Goal: Check status: Check status

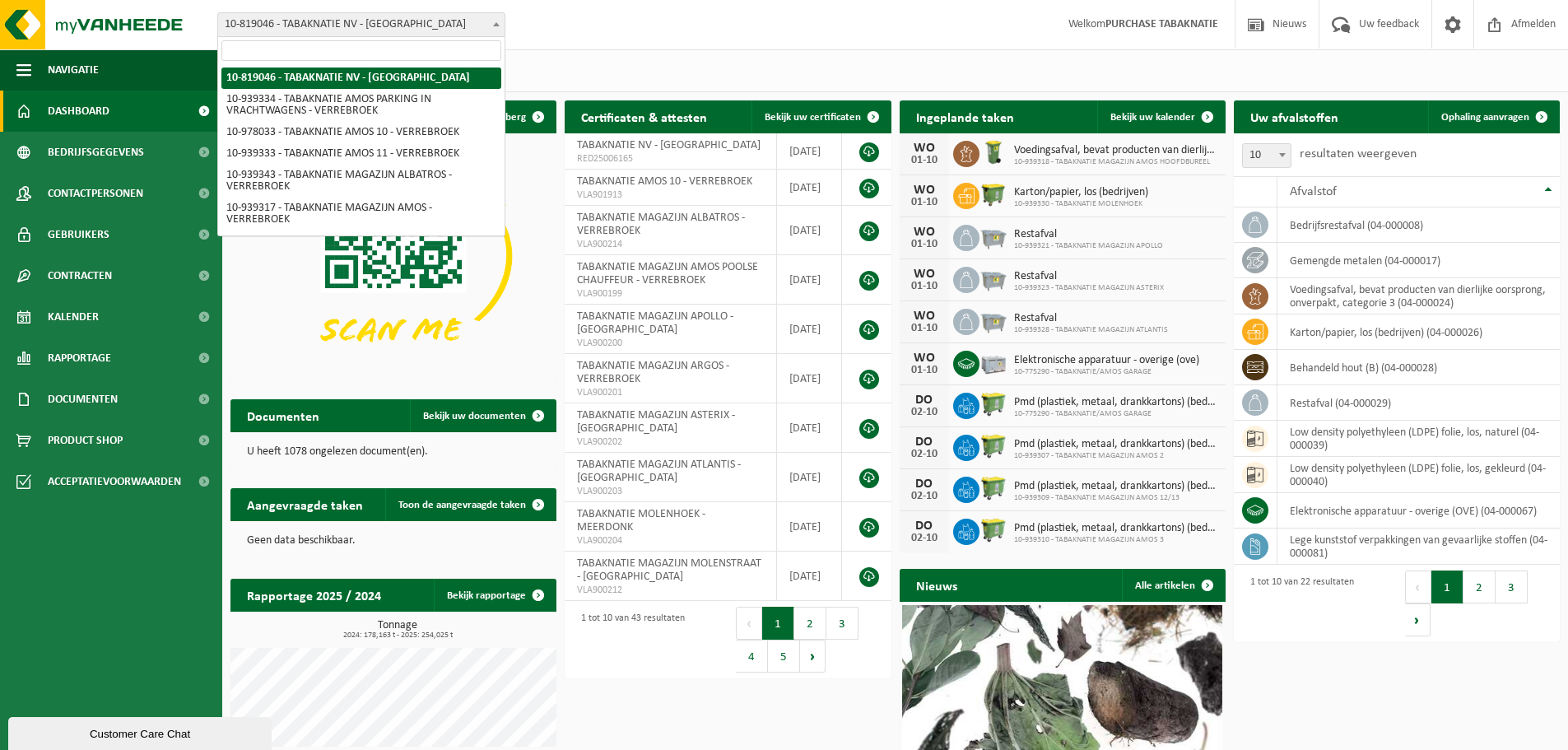
click at [366, 13] on span "10-819046 - TABAKNATIE NV - [GEOGRAPHIC_DATA]" at bounding box center [362, 24] width 287 height 23
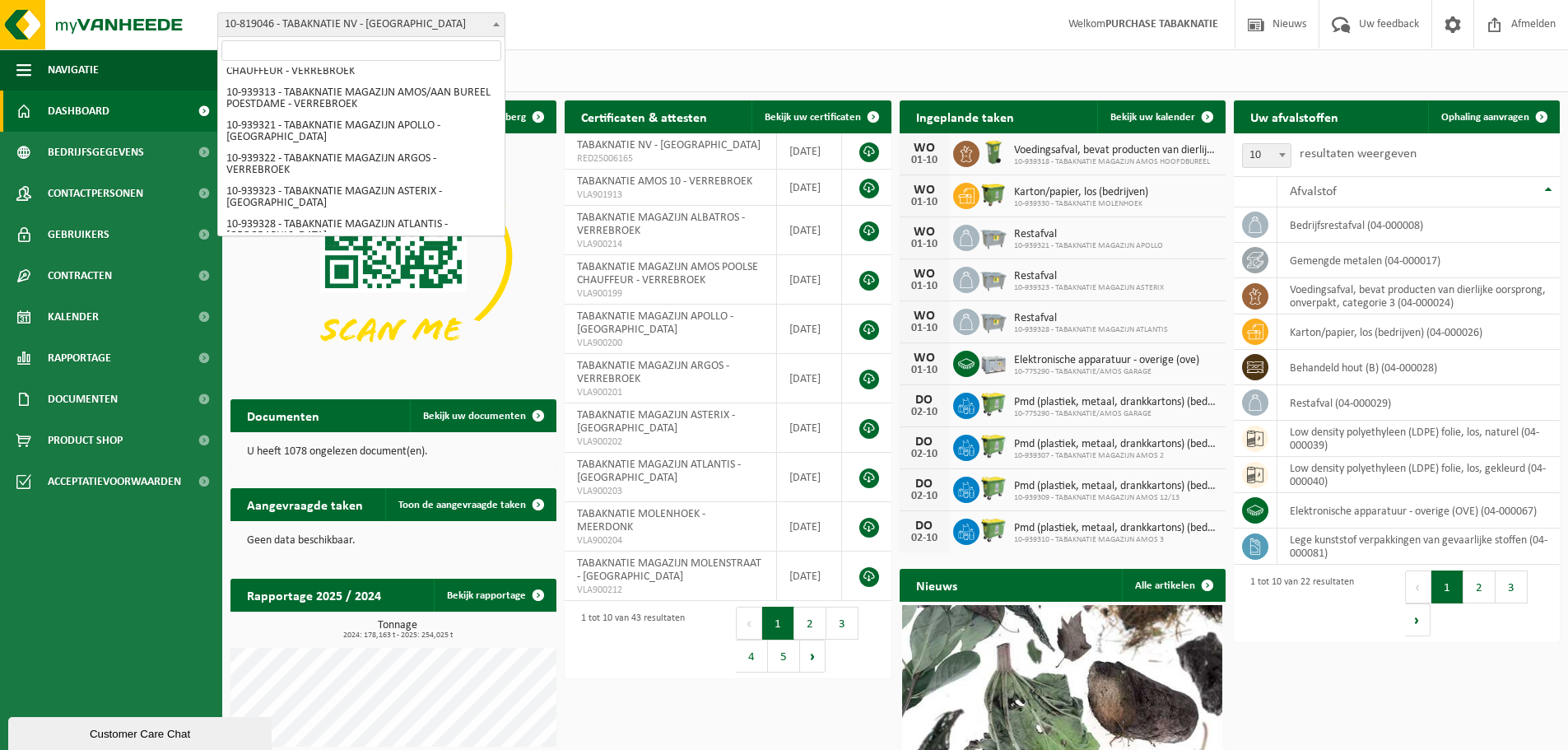
scroll to position [450, 0]
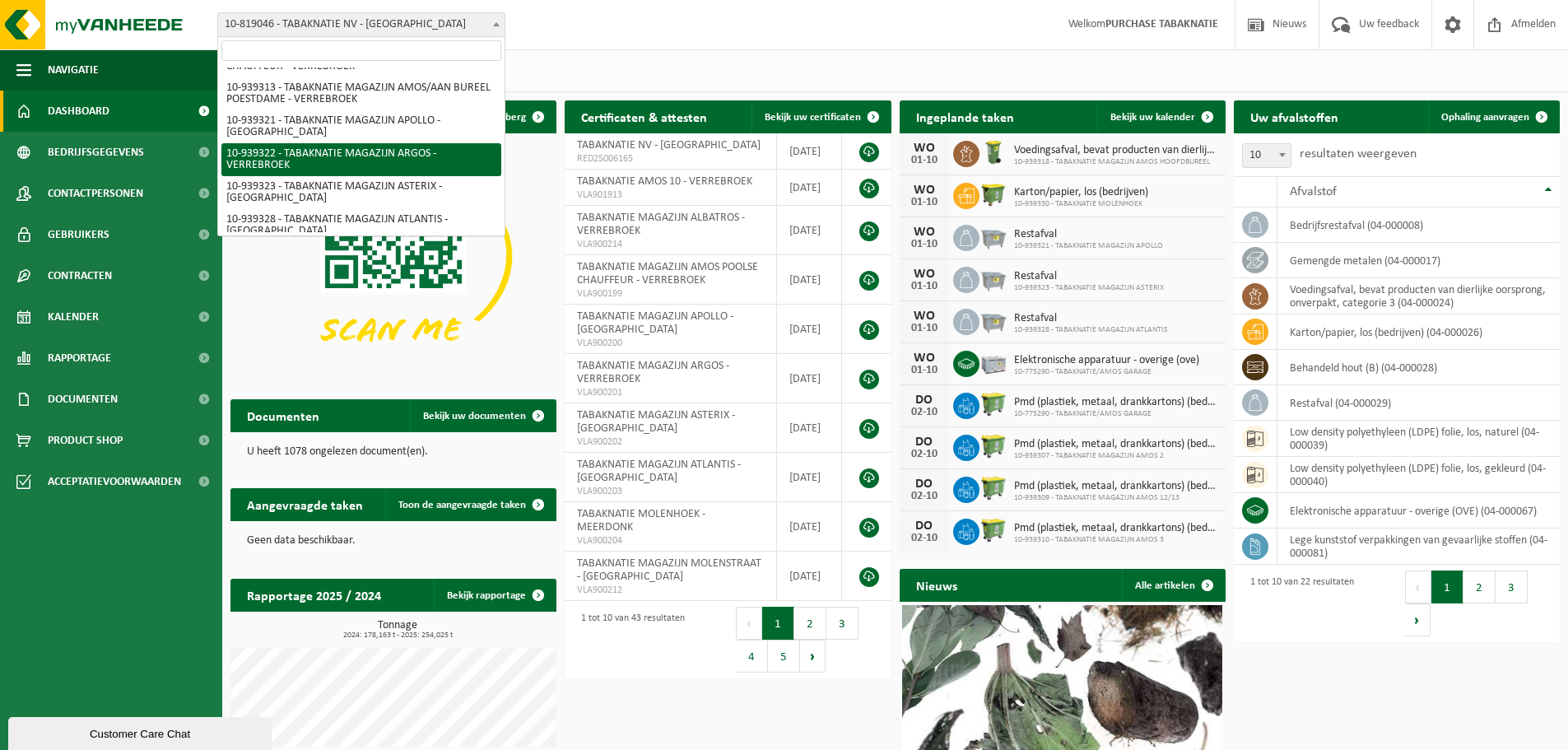
select select "138349"
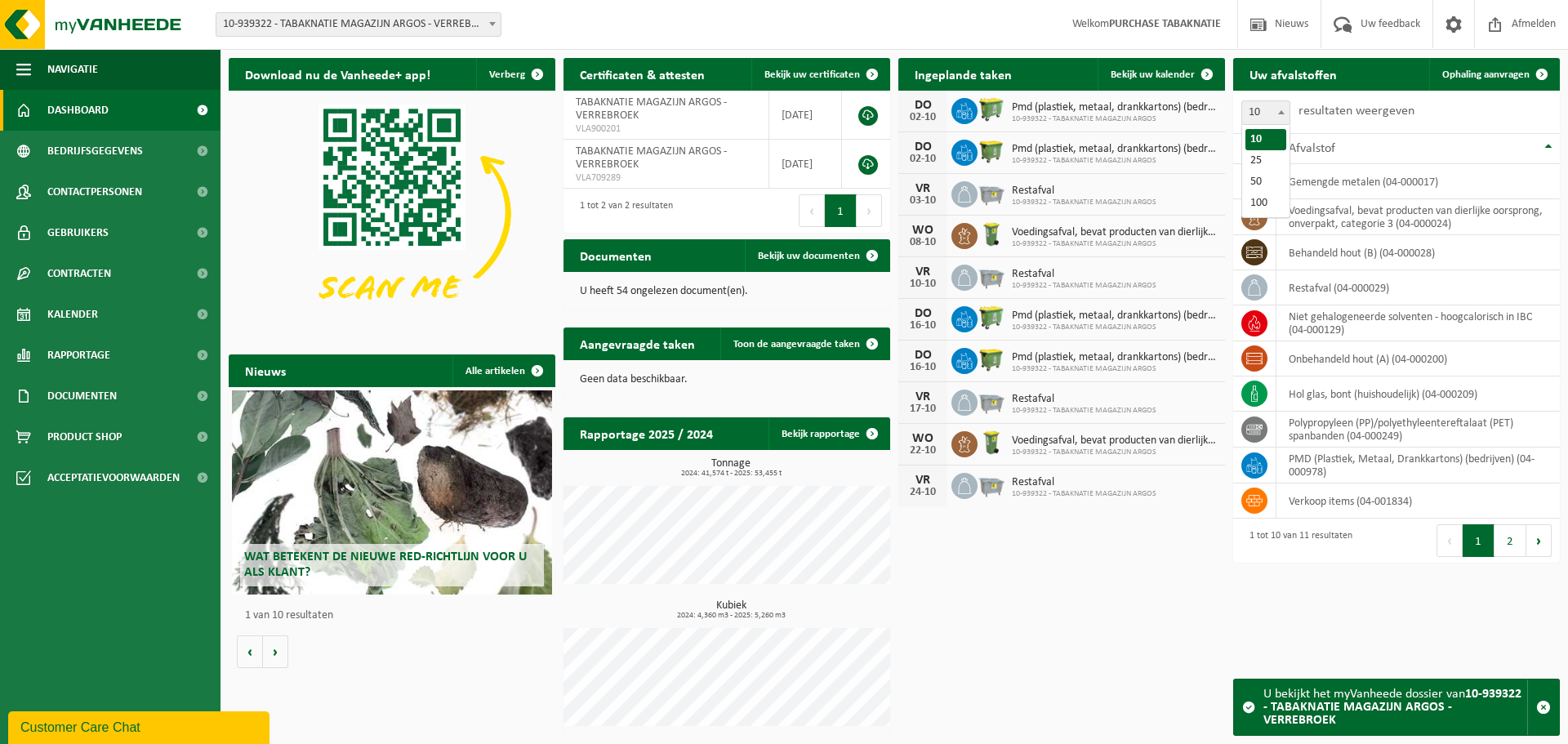
click at [1267, 116] on span "10" at bounding box center [1266, 113] width 47 height 23
select select "25"
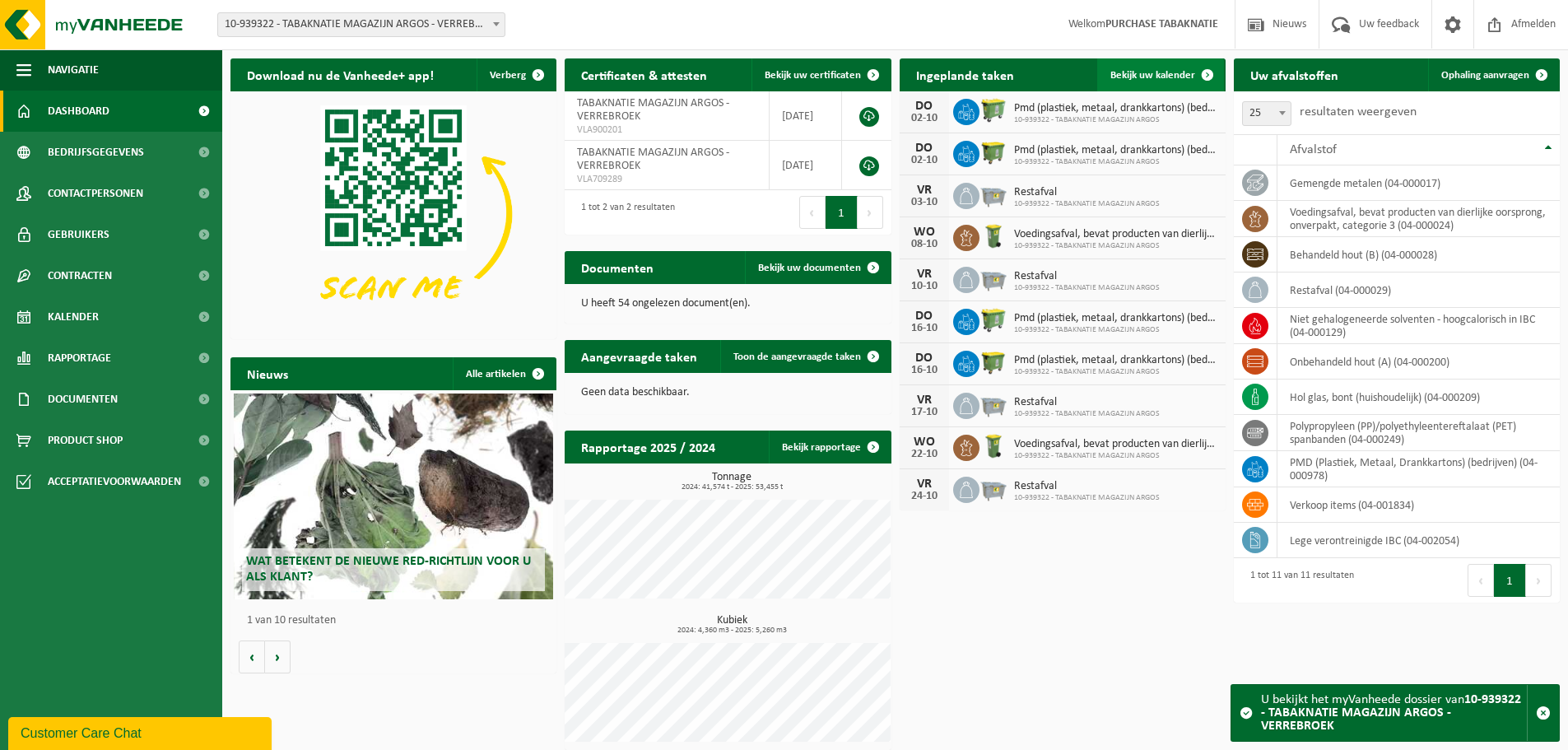
click at [1164, 68] on link "Bekijk uw kalender" at bounding box center [1160, 75] width 127 height 33
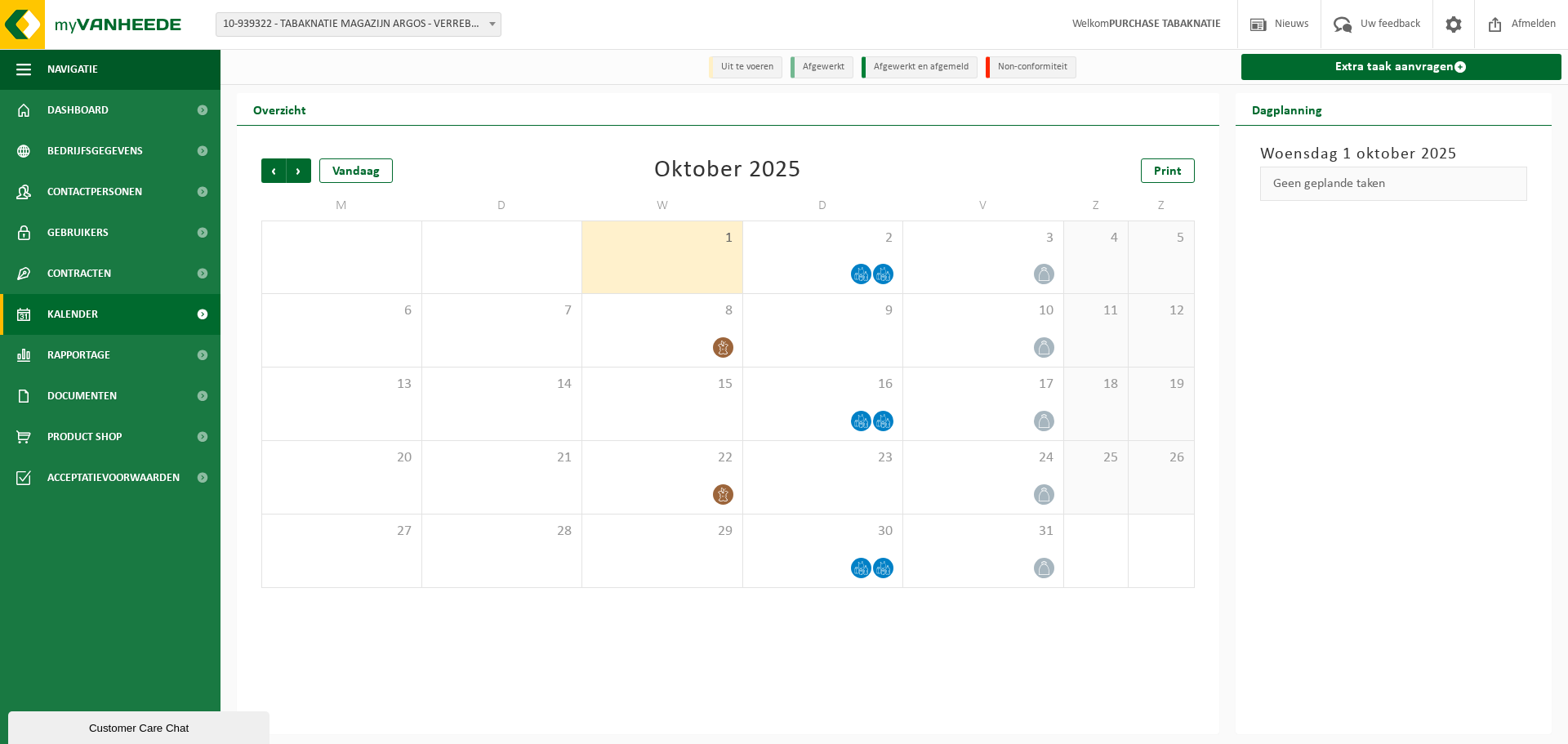
click at [401, 25] on span "10-939322 - TABAKNATIE MAGAZIJN ARGOS - VERREBROEK" at bounding box center [359, 24] width 284 height 23
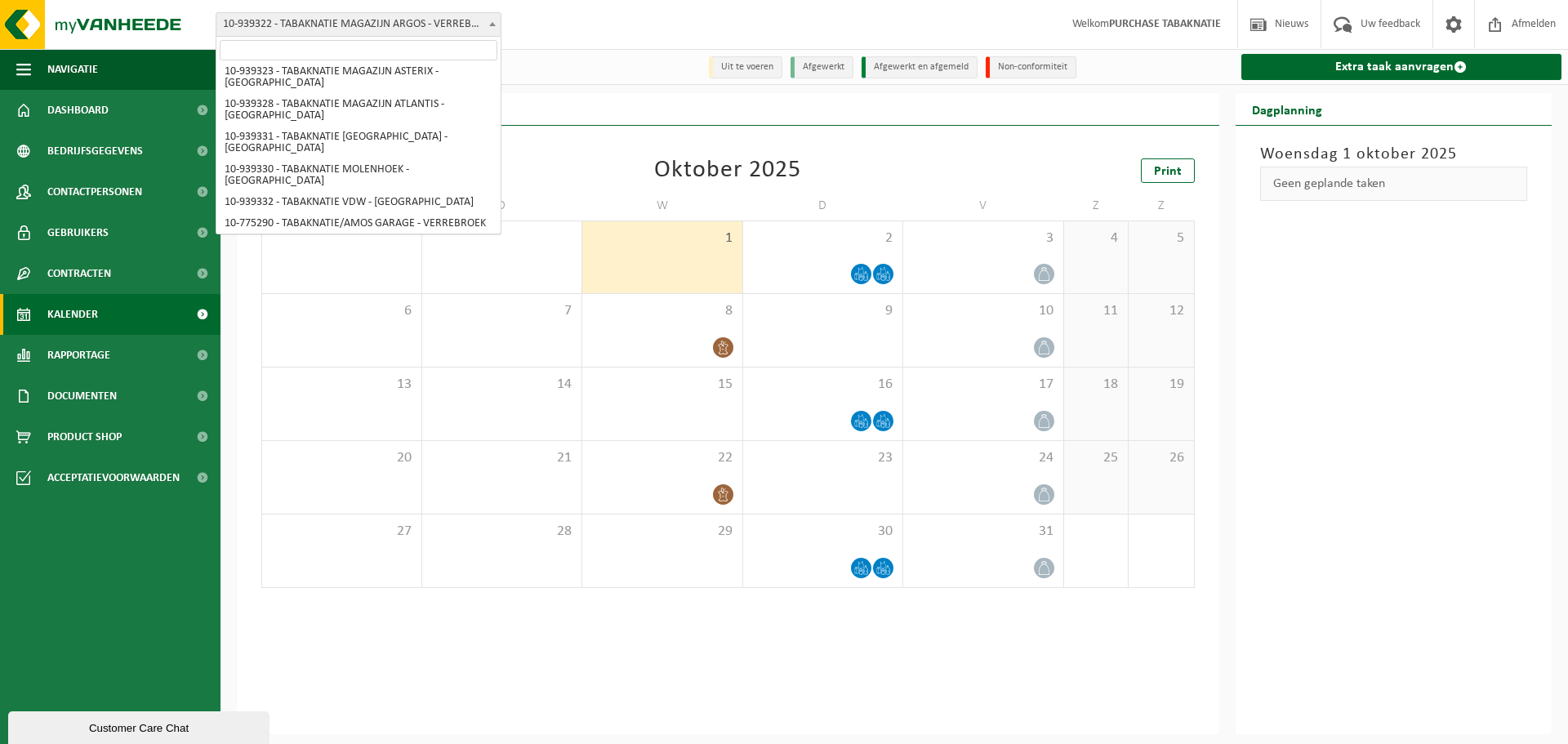
scroll to position [564, 0]
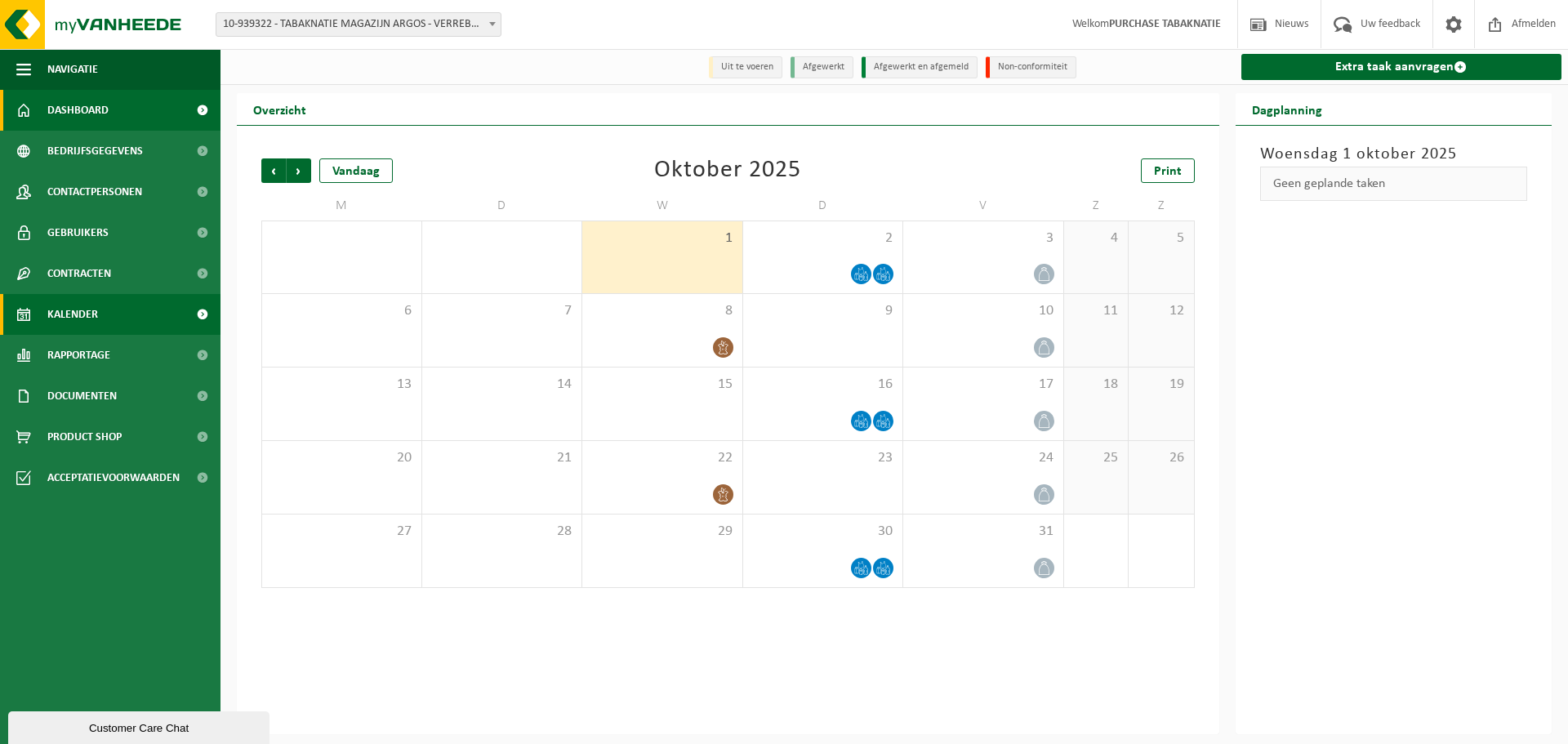
click at [119, 105] on link "Dashboard" at bounding box center [110, 110] width 221 height 41
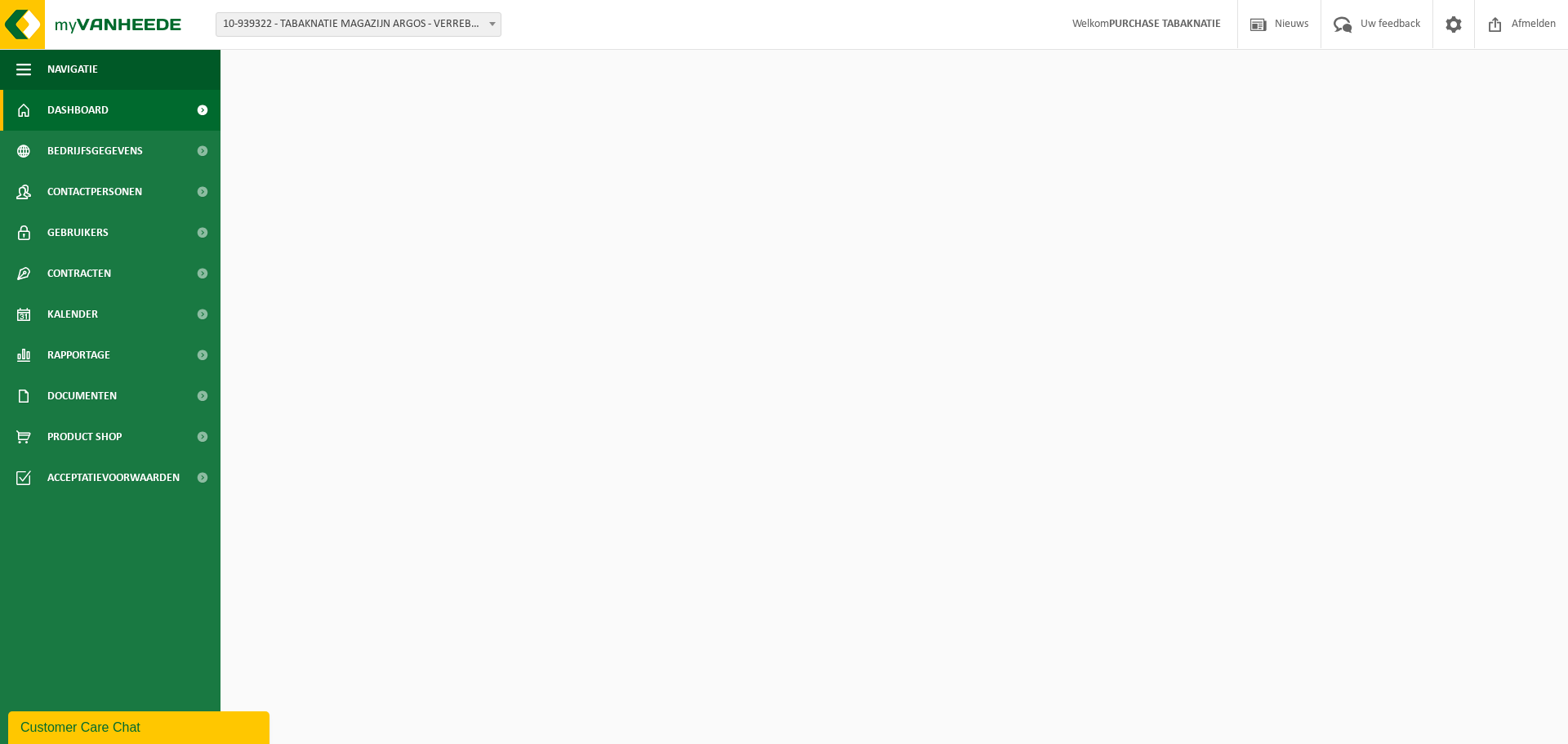
click at [127, 313] on link "Kalender" at bounding box center [110, 314] width 221 height 41
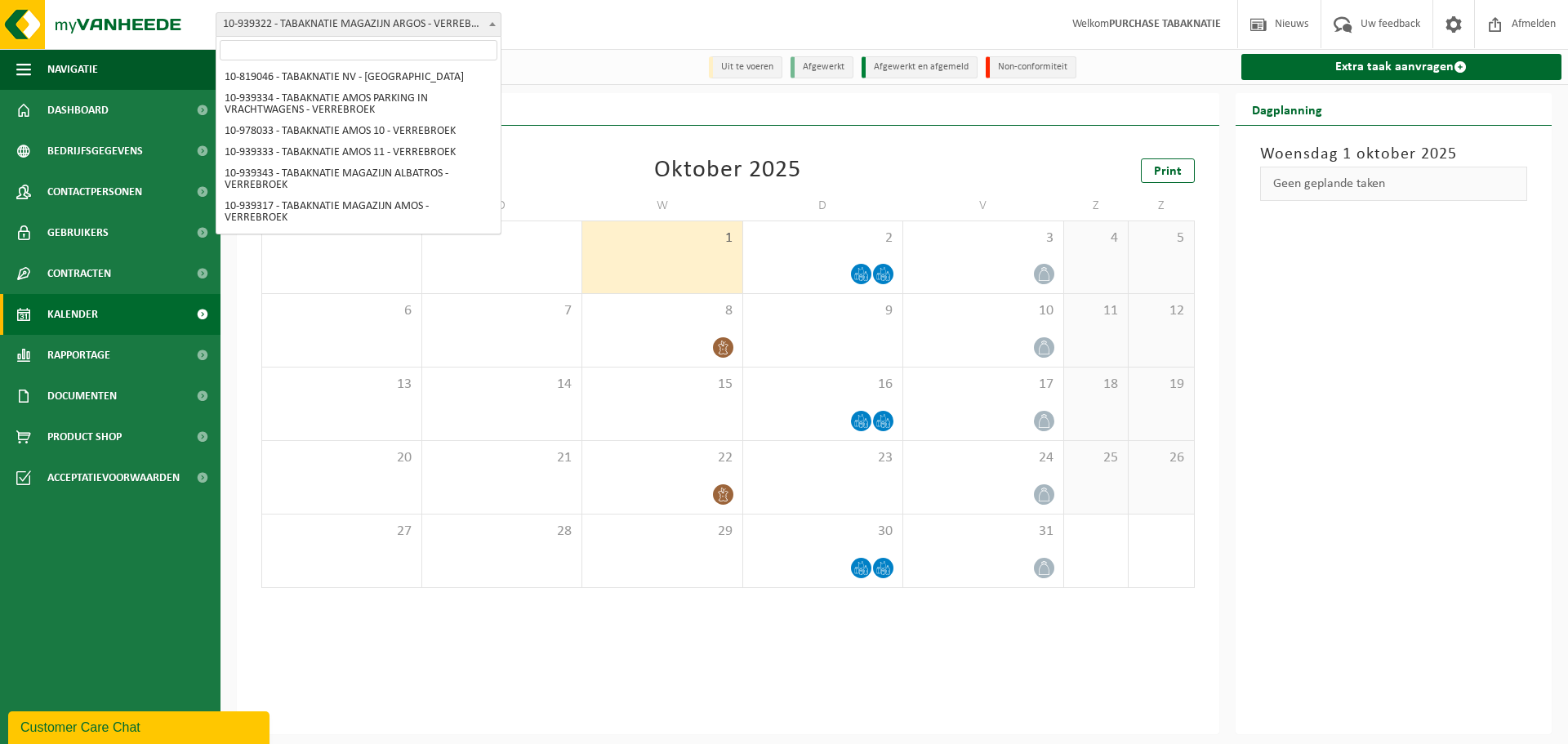
click at [466, 23] on span "10-939322 - TABAKNATIE MAGAZIJN ARGOS - VERREBROEK" at bounding box center [359, 24] width 284 height 23
click at [398, 63] on span at bounding box center [359, 50] width 284 height 27
select select "138232"
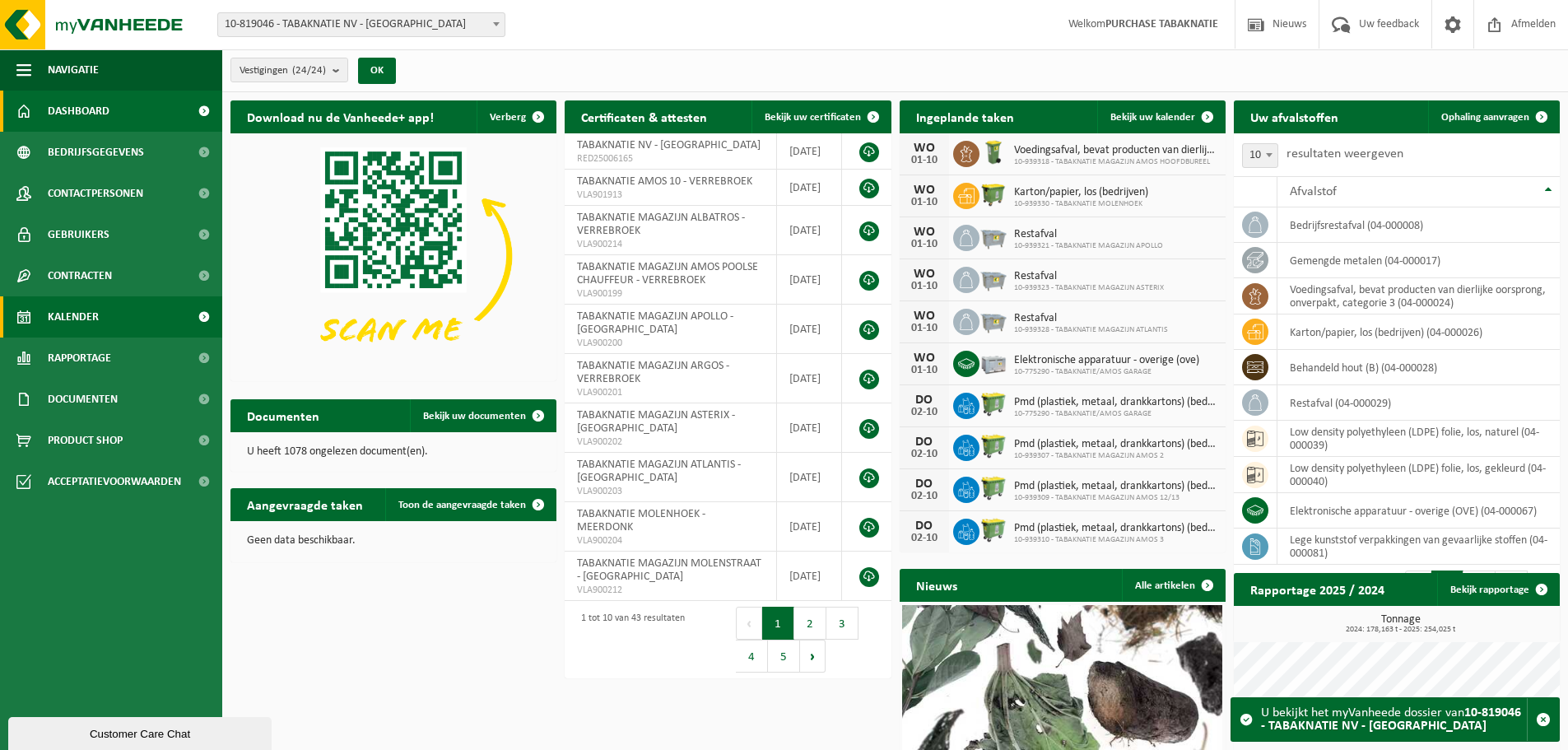
click at [103, 315] on link "Kalender" at bounding box center [111, 317] width 223 height 41
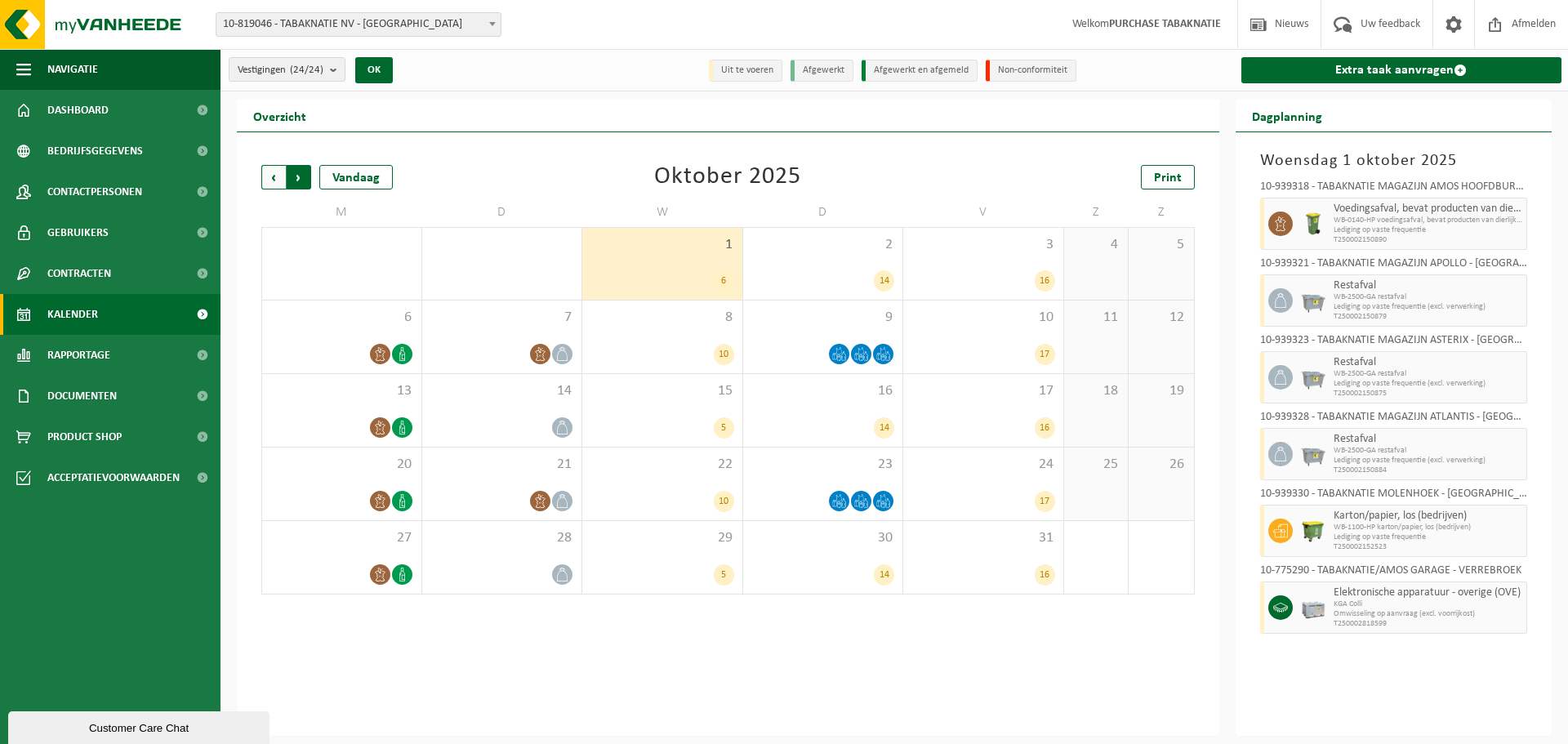
click at [271, 175] on span "Vorige" at bounding box center [273, 177] width 25 height 25
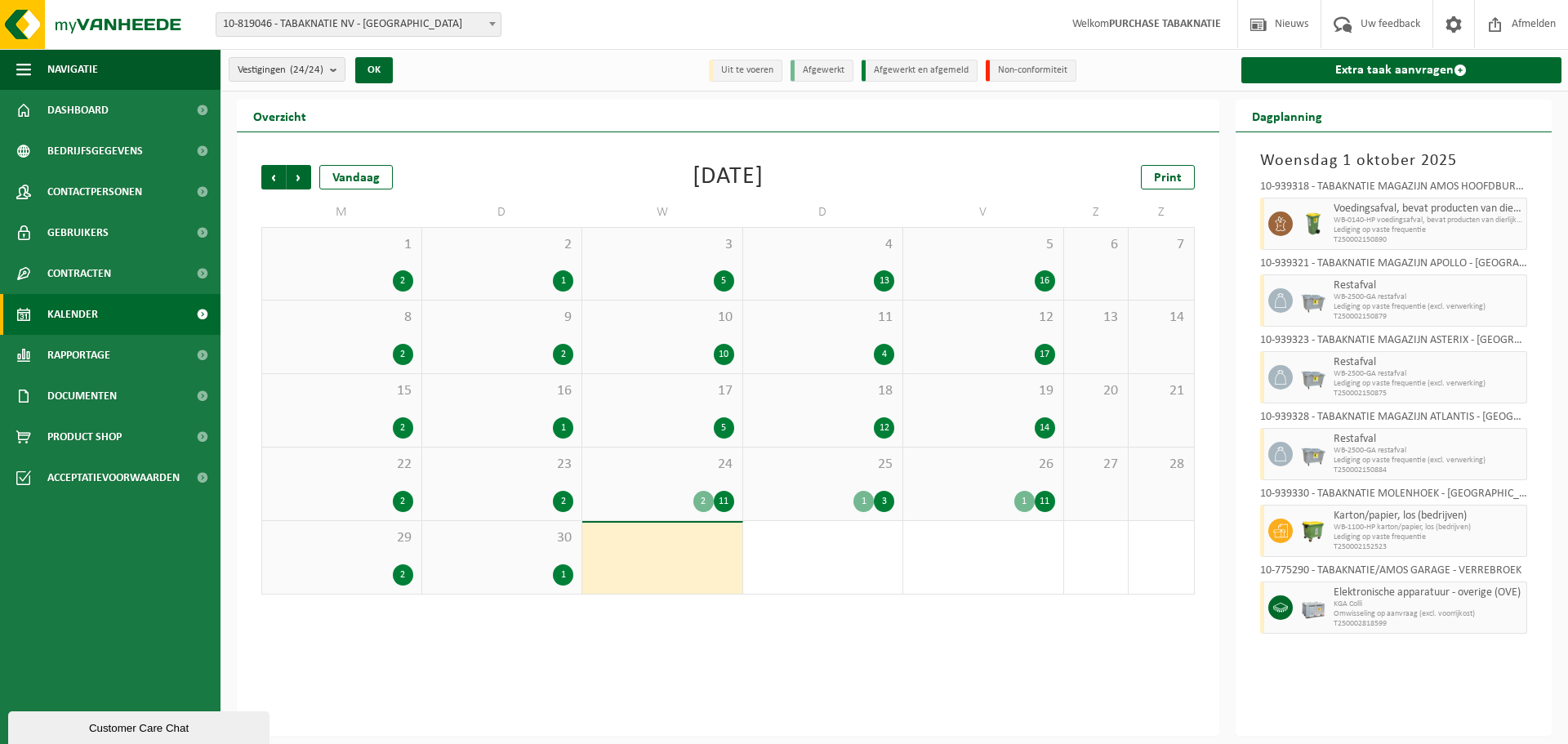
click at [370, 245] on span "1" at bounding box center [341, 245] width 143 height 18
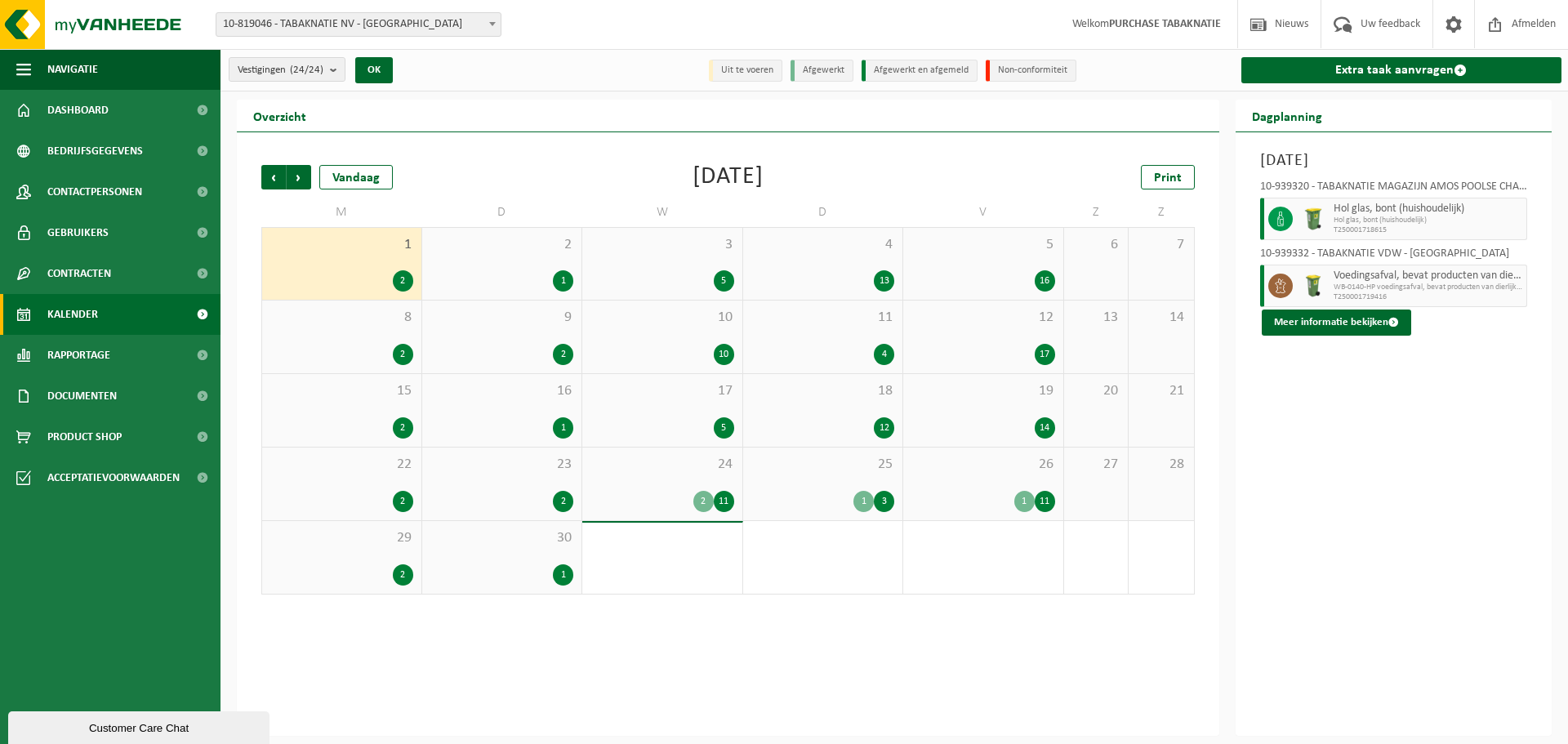
click at [466, 258] on div "2 1" at bounding box center [502, 263] width 160 height 72
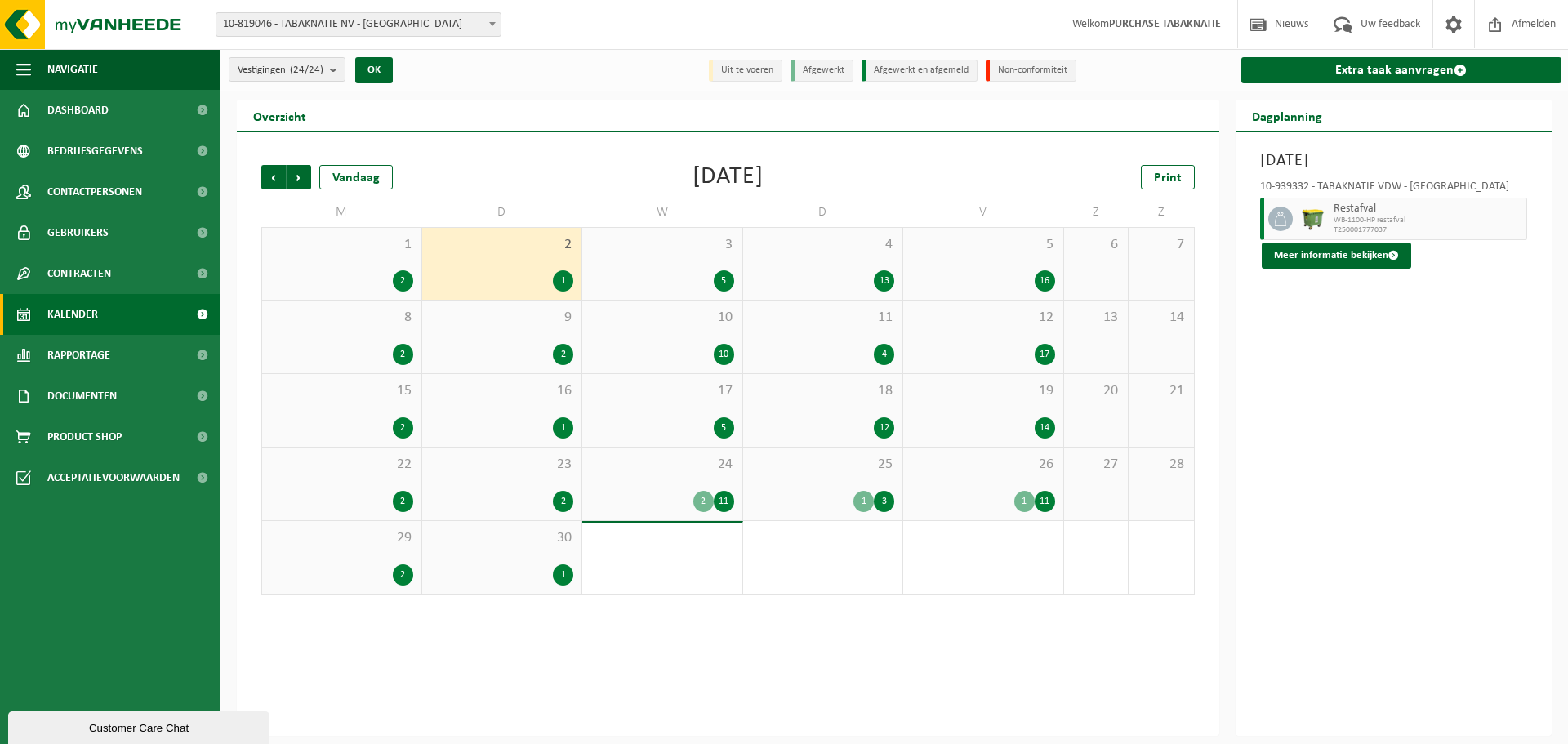
click at [647, 258] on div "3 5" at bounding box center [662, 263] width 160 height 72
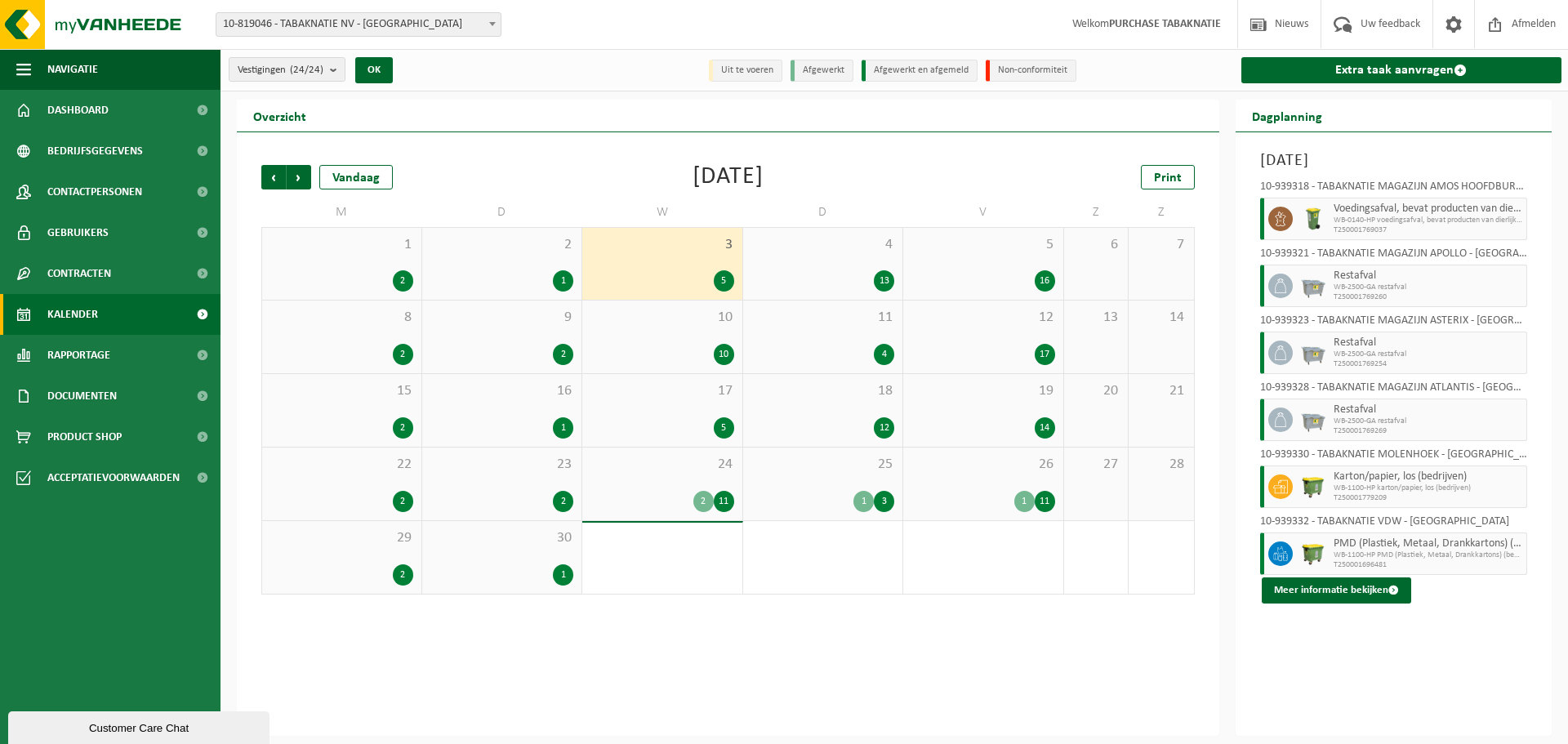
click at [831, 259] on div "4 13" at bounding box center [823, 263] width 160 height 72
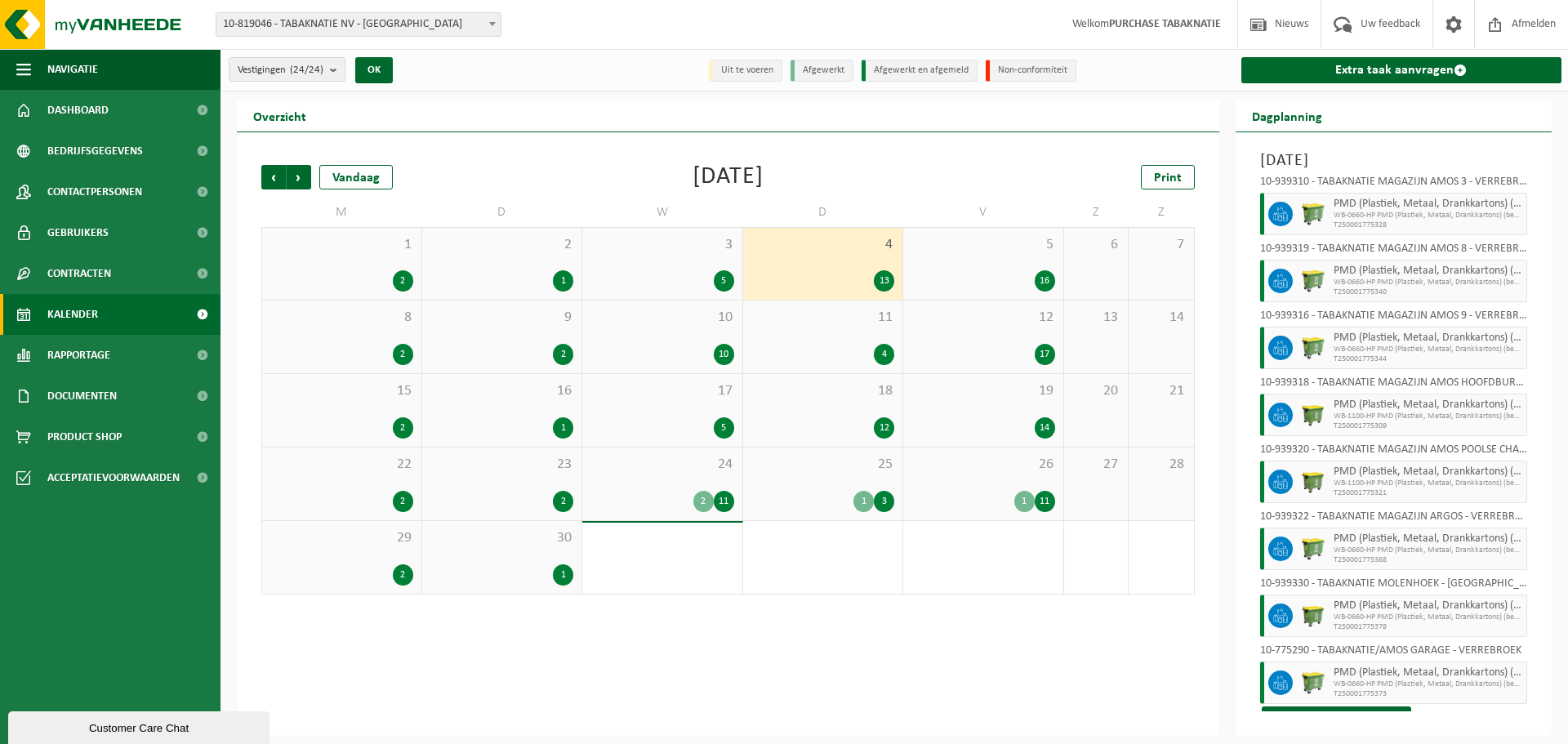
scroll to position [360, 0]
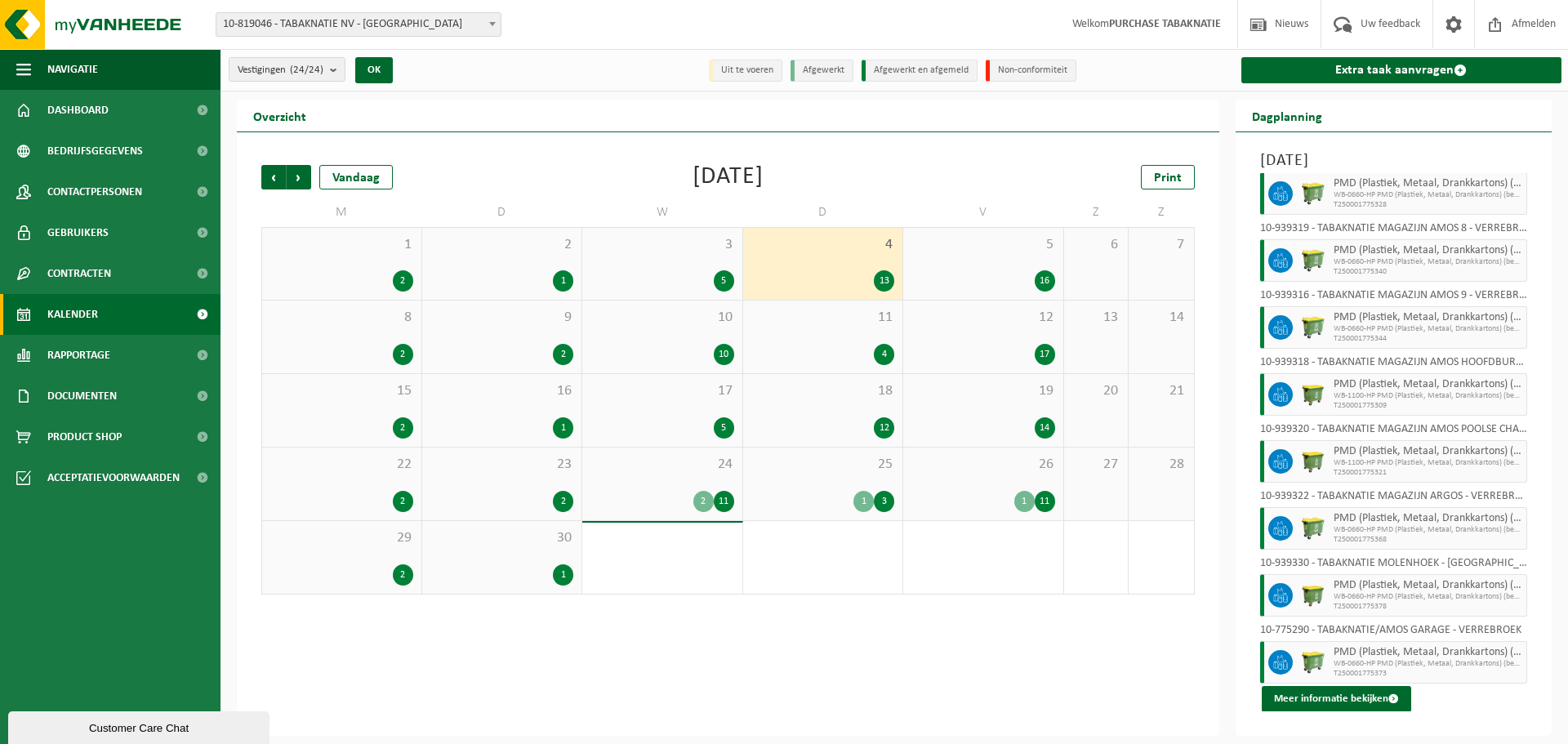
click at [966, 261] on div "5 16" at bounding box center [983, 263] width 160 height 72
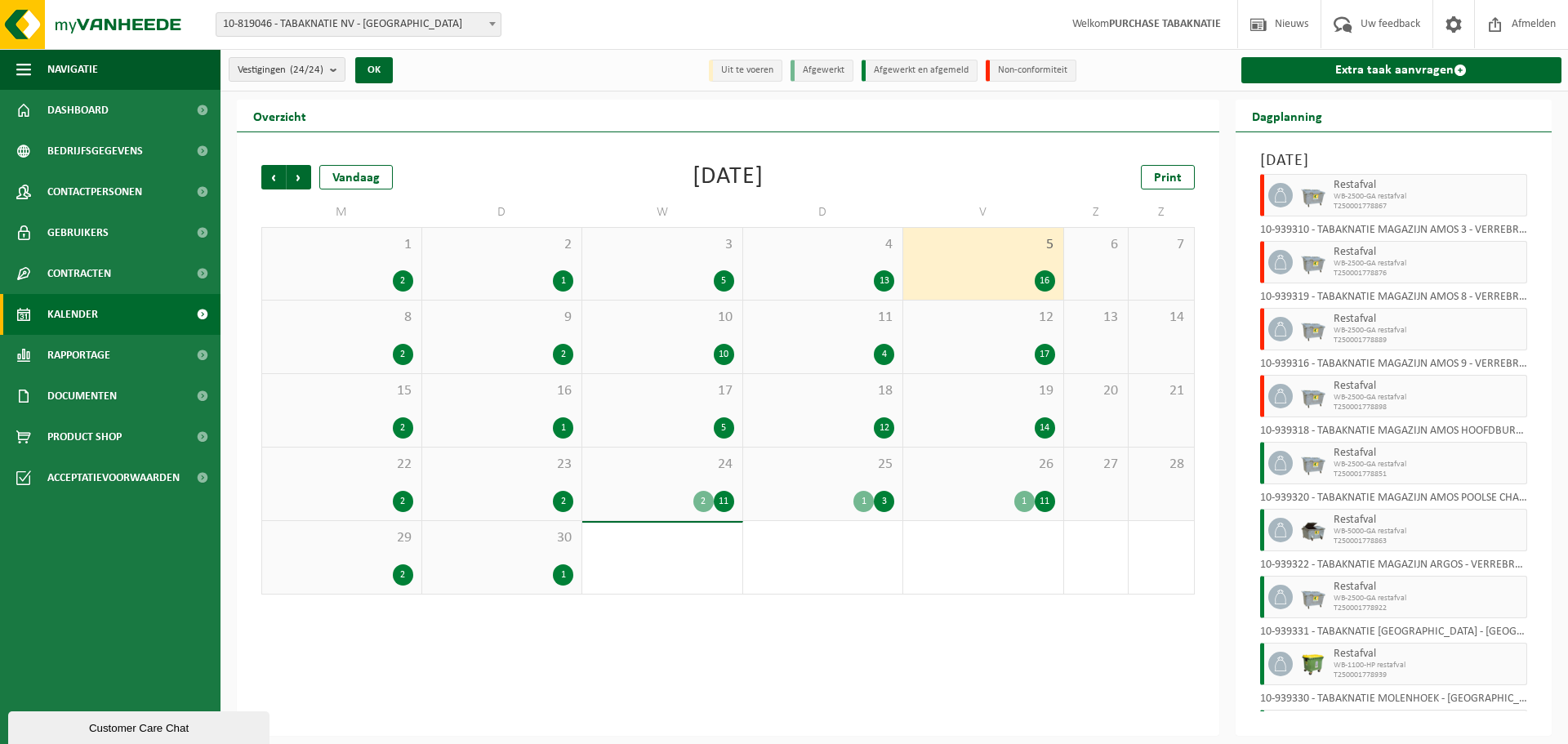
scroll to position [561, 0]
click at [379, 328] on div "8 2" at bounding box center [342, 337] width 159 height 73
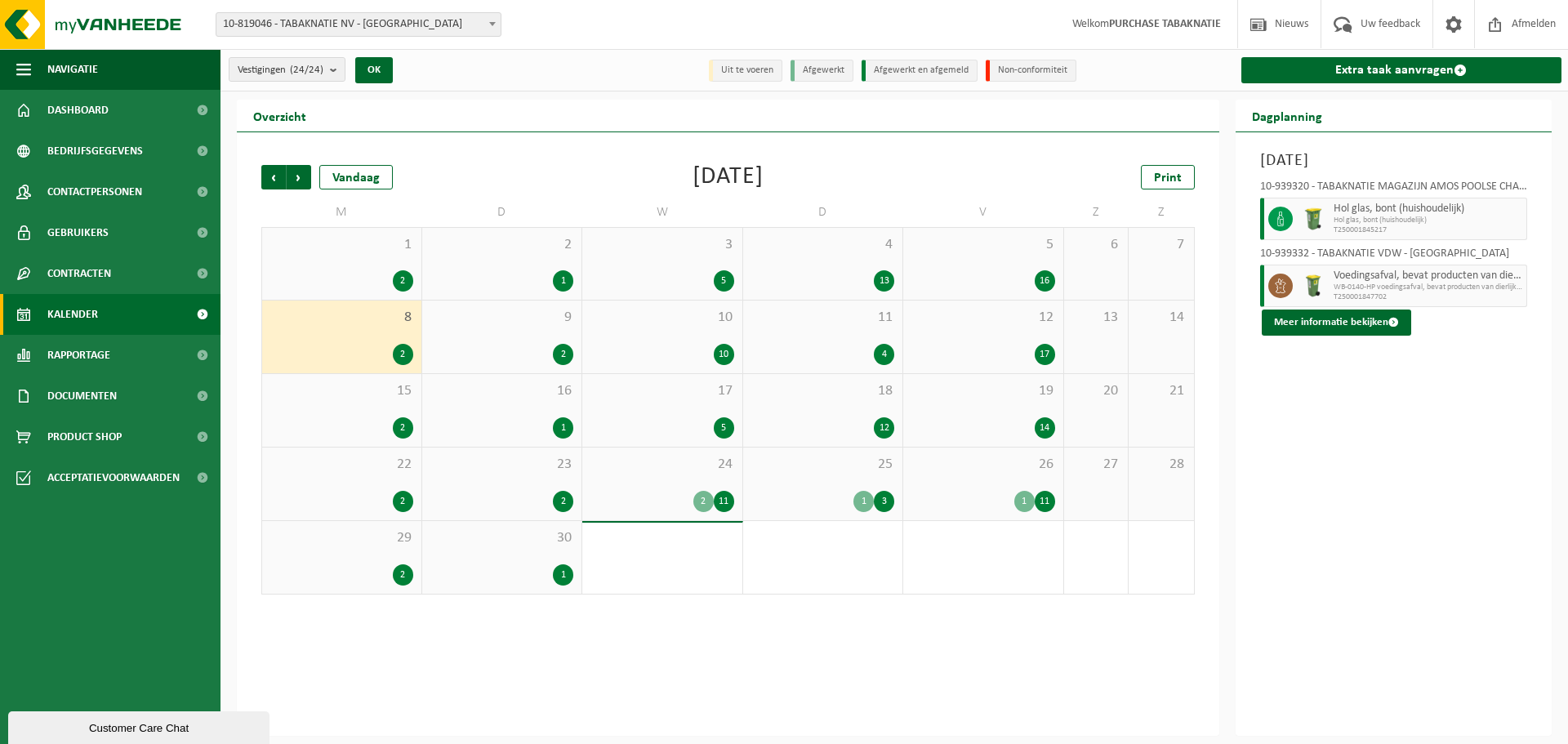
click at [519, 339] on div "9 2" at bounding box center [502, 337] width 160 height 73
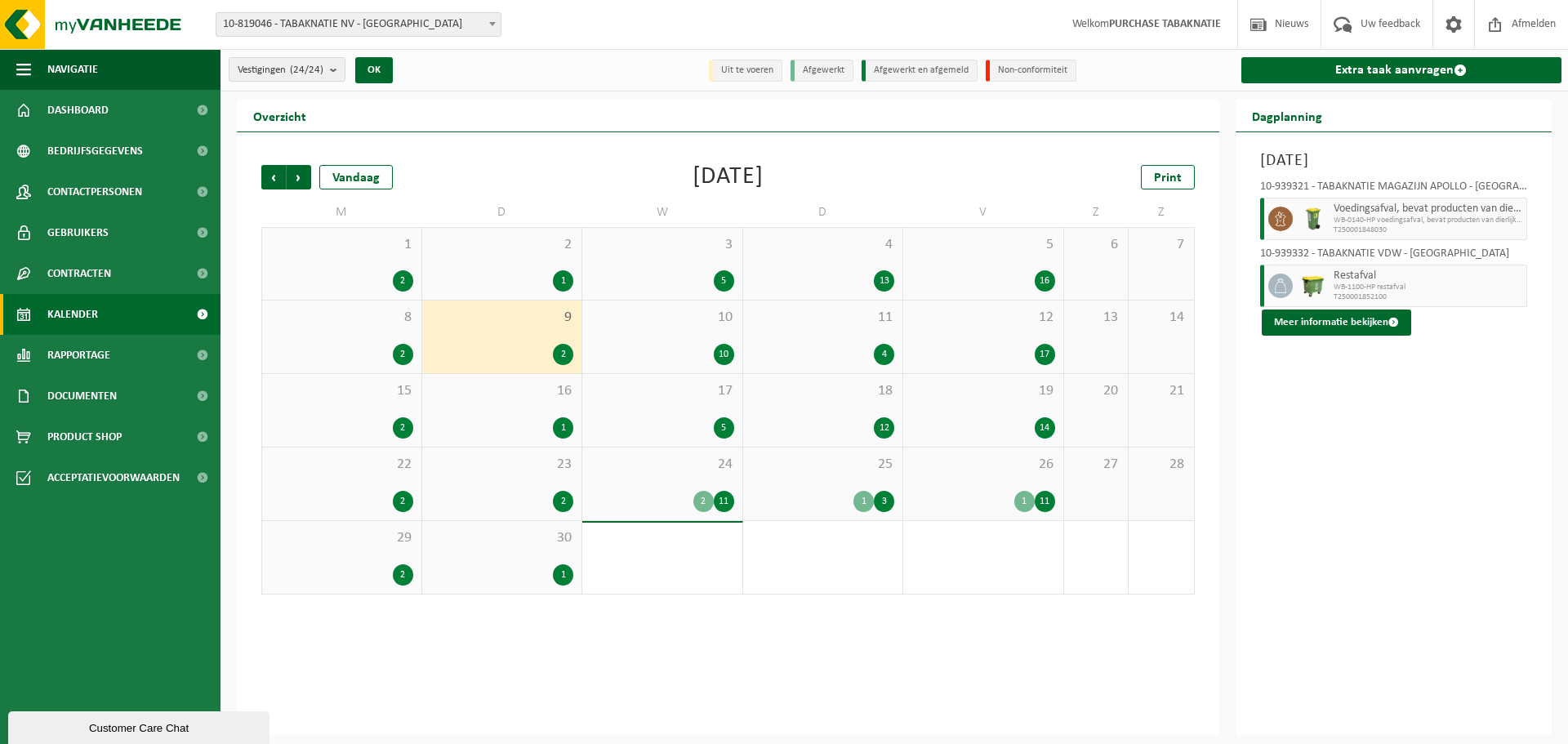
click at [684, 341] on div "10 10" at bounding box center [662, 337] width 160 height 73
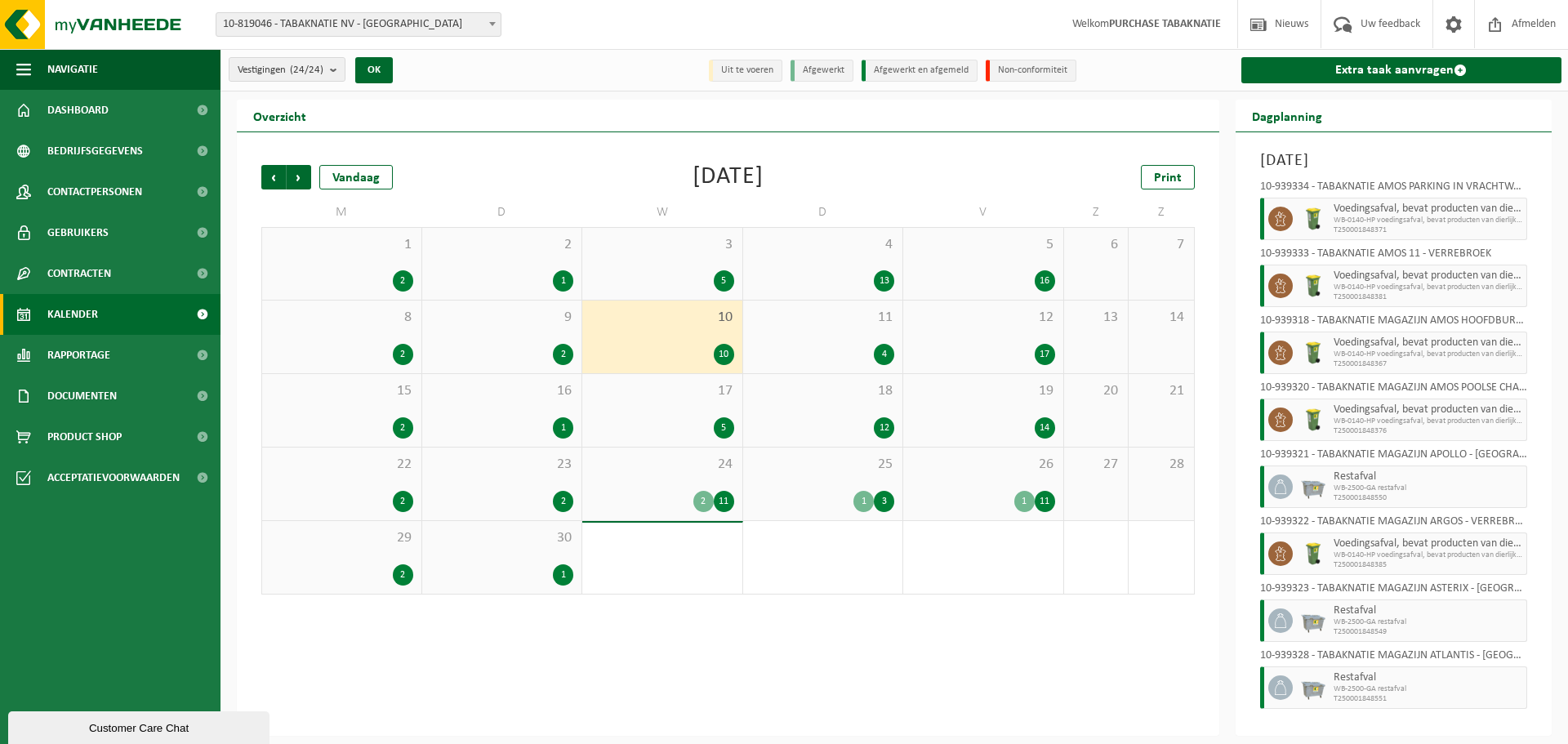
click at [831, 340] on div "11 4" at bounding box center [823, 337] width 160 height 73
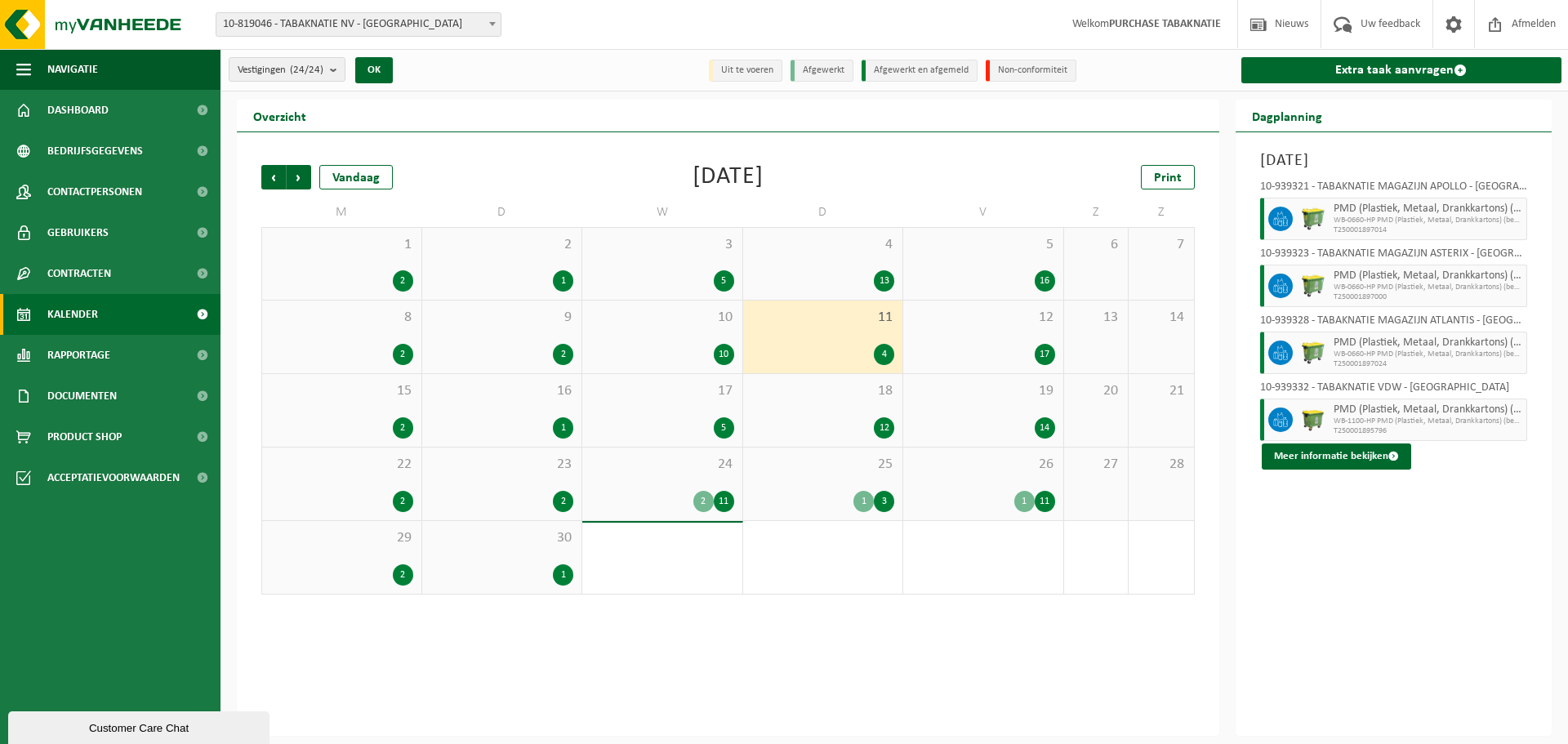
click at [678, 336] on div "10 10" at bounding box center [662, 337] width 160 height 73
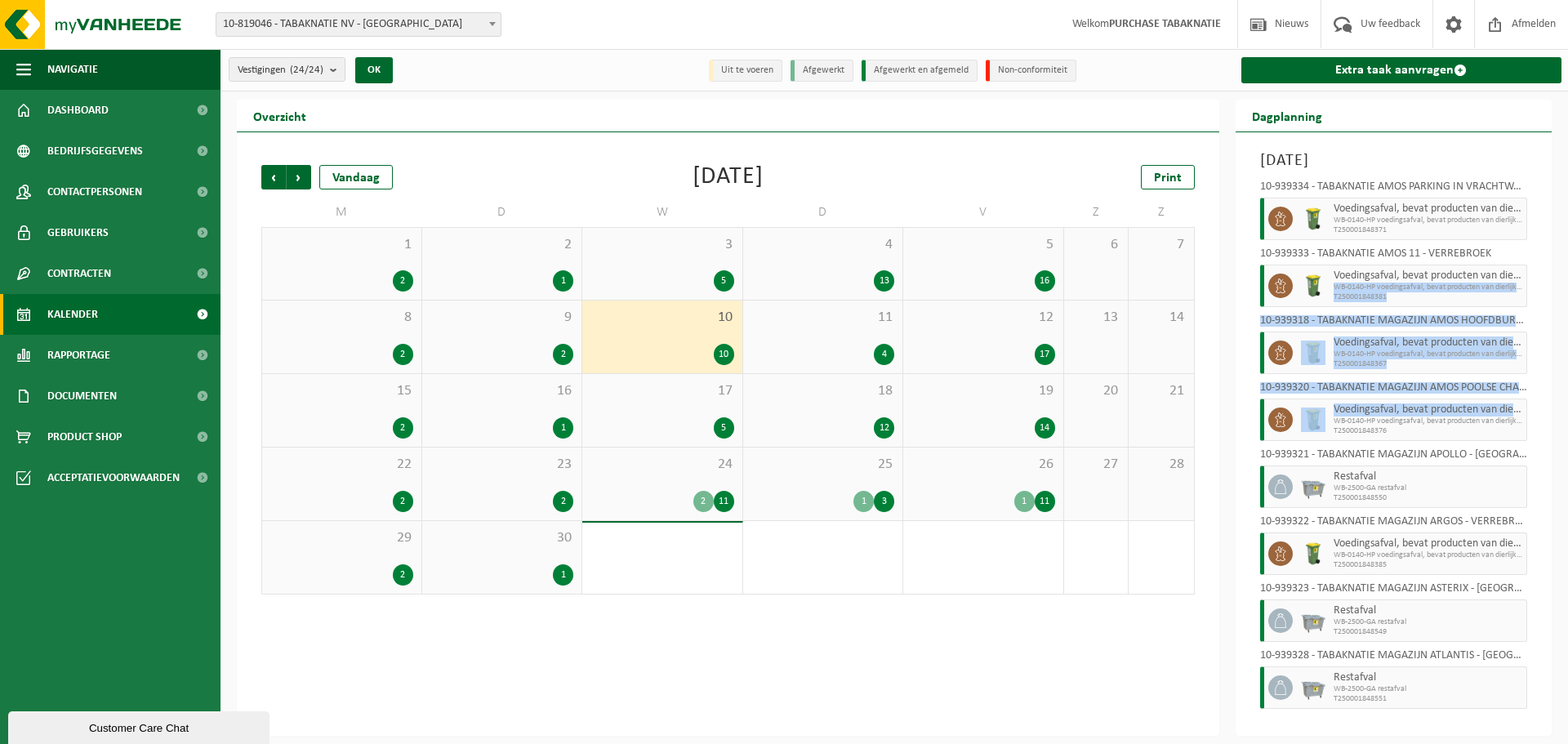
drag, startPoint x: 1537, startPoint y: 272, endPoint x: 1521, endPoint y: 400, distance: 129.0
click at [1521, 404] on div "Woensdag 10 september 2025 10-939334 - TABAKNATIE AMOS PARKING IN VRACHTWAGENS …" at bounding box center [1394, 433] width 317 height 603
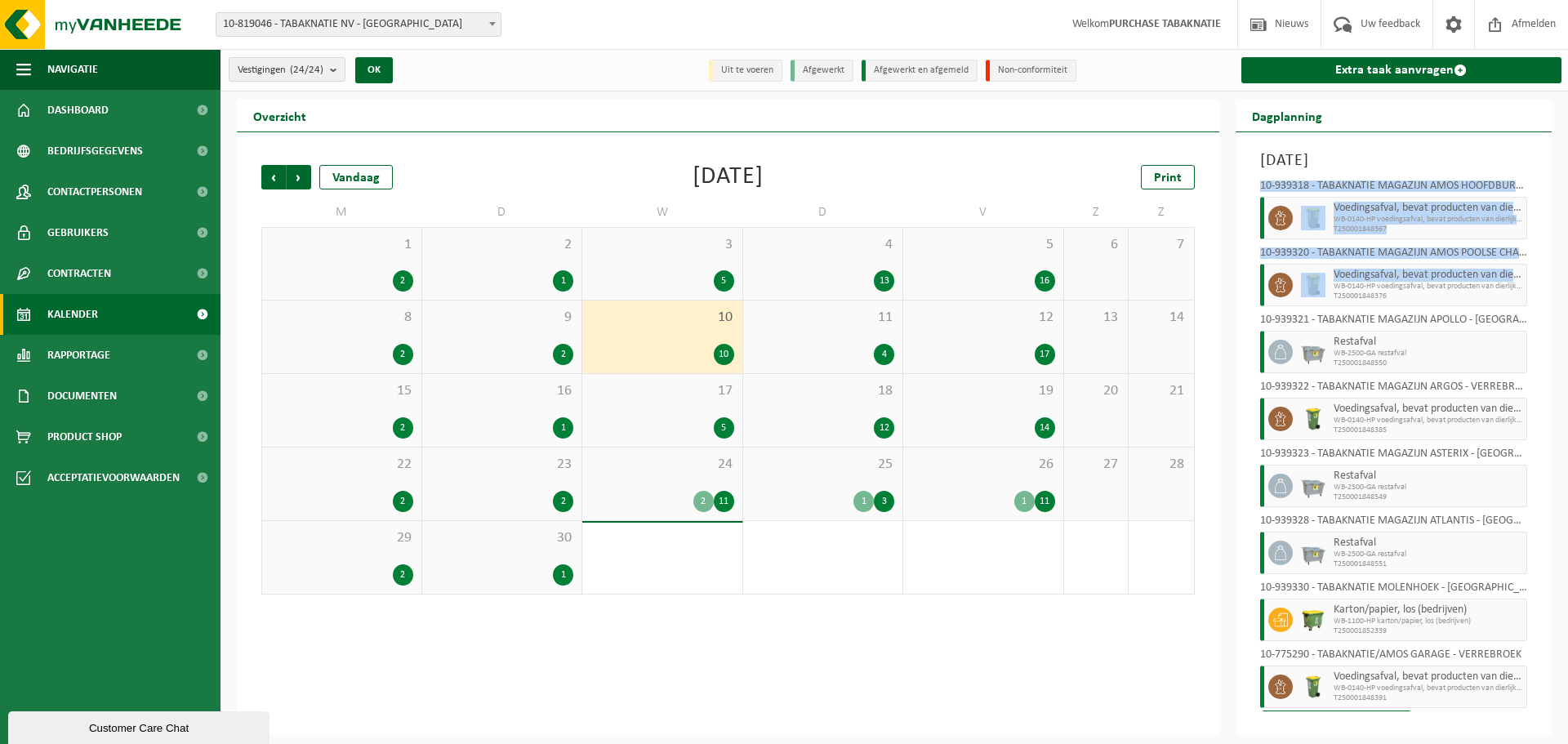
scroll to position [159, 0]
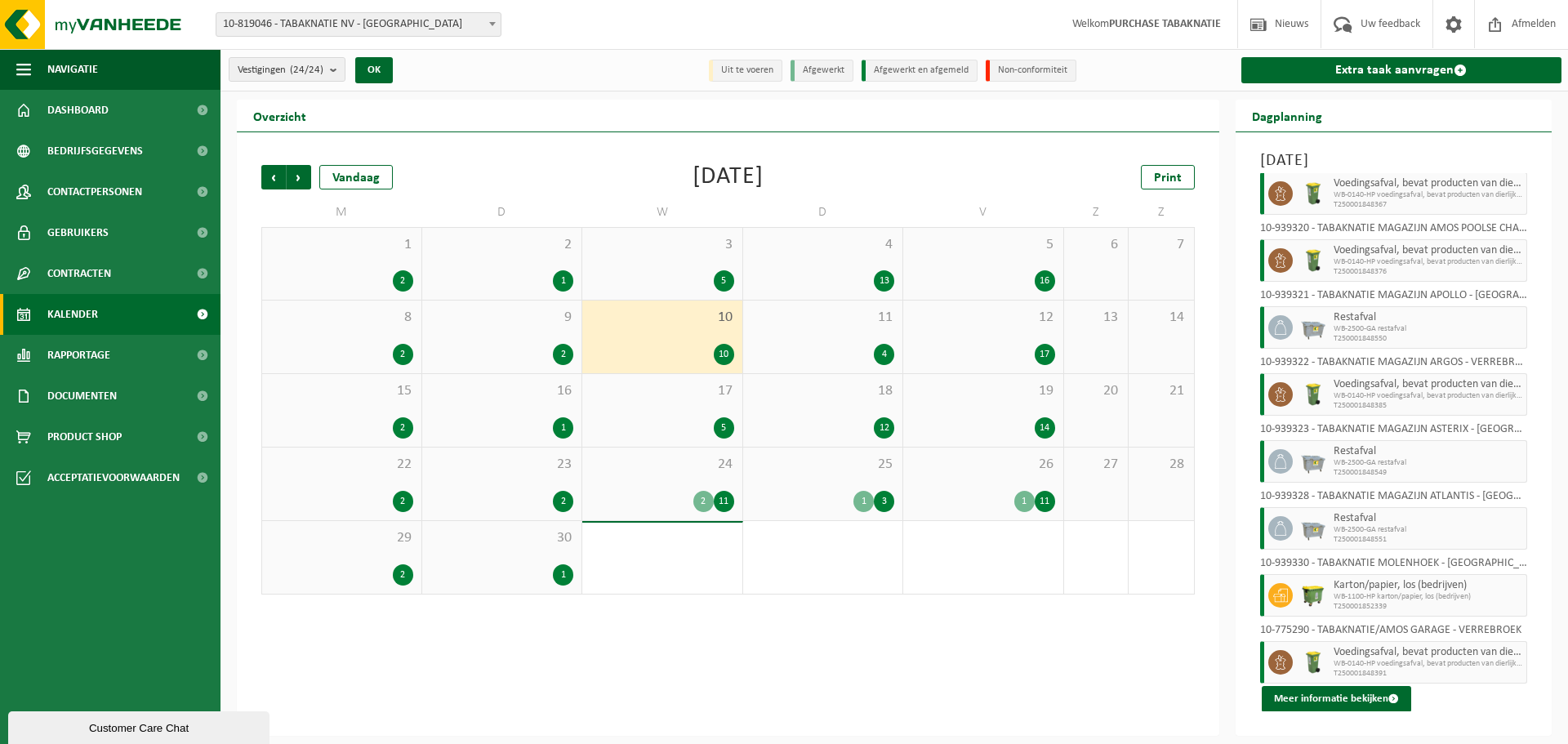
click at [796, 328] on div "11 4" at bounding box center [823, 337] width 160 height 73
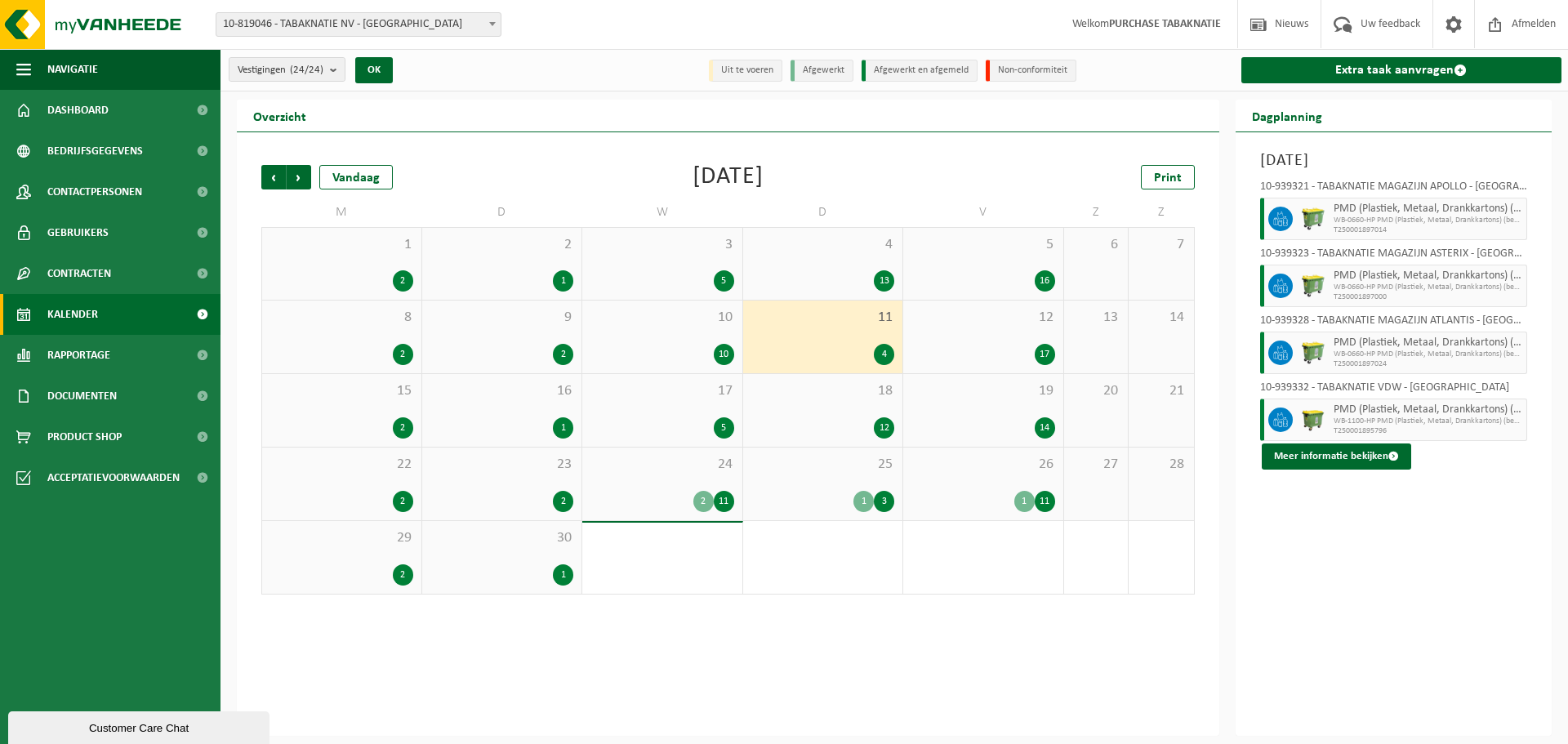
click at [975, 329] on div "12 17" at bounding box center [983, 337] width 160 height 73
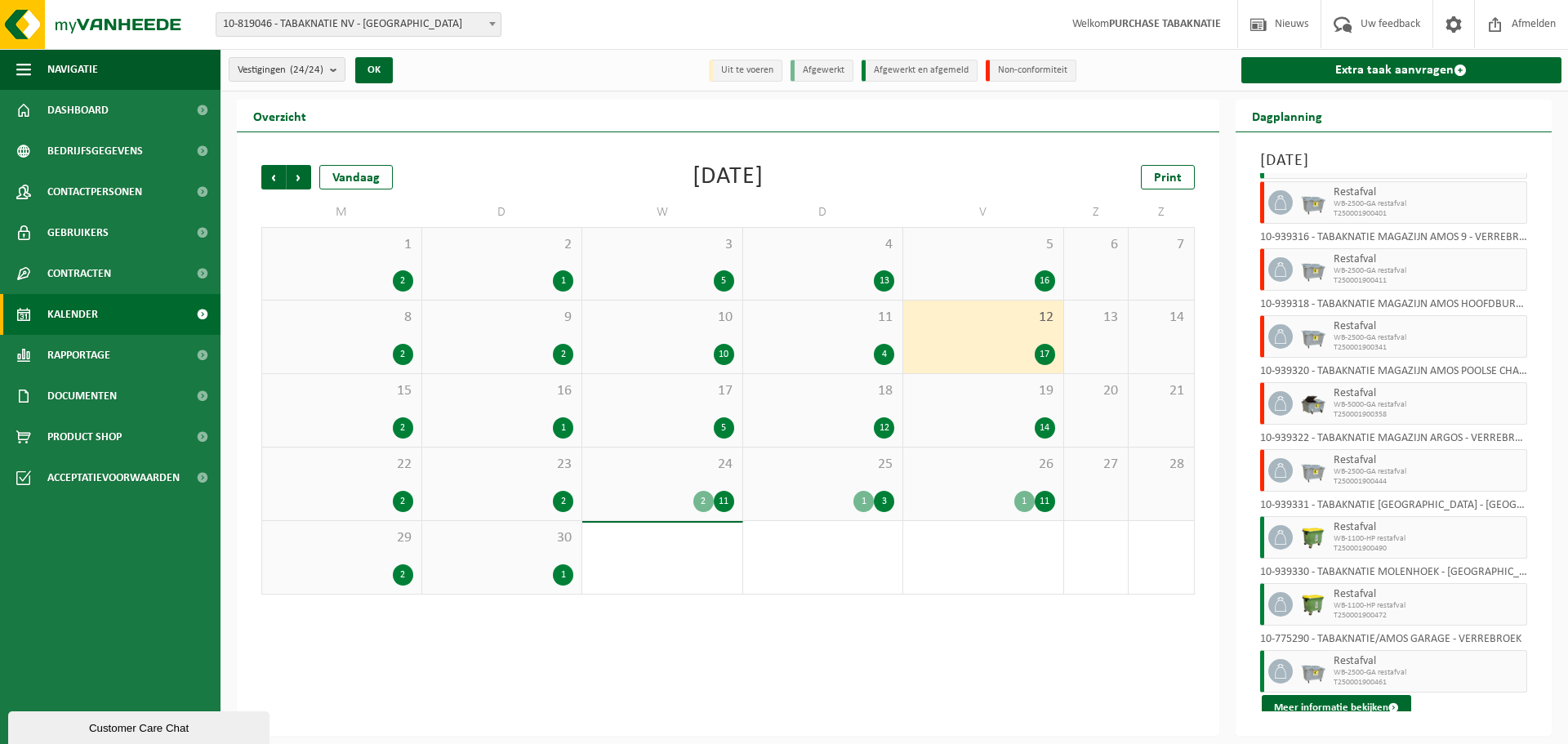
scroll to position [606, 0]
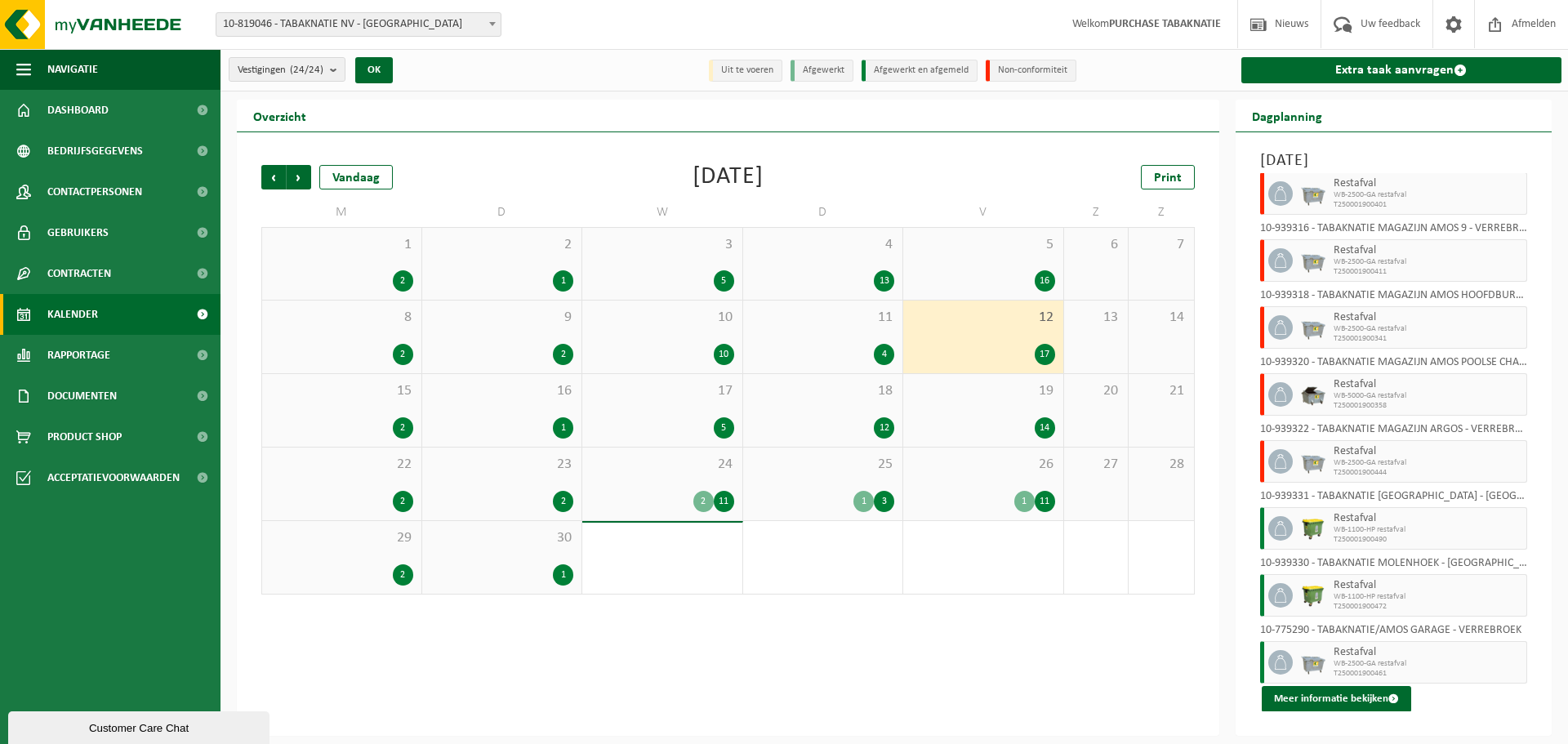
click at [399, 410] on div "15 2" at bounding box center [342, 411] width 159 height 73
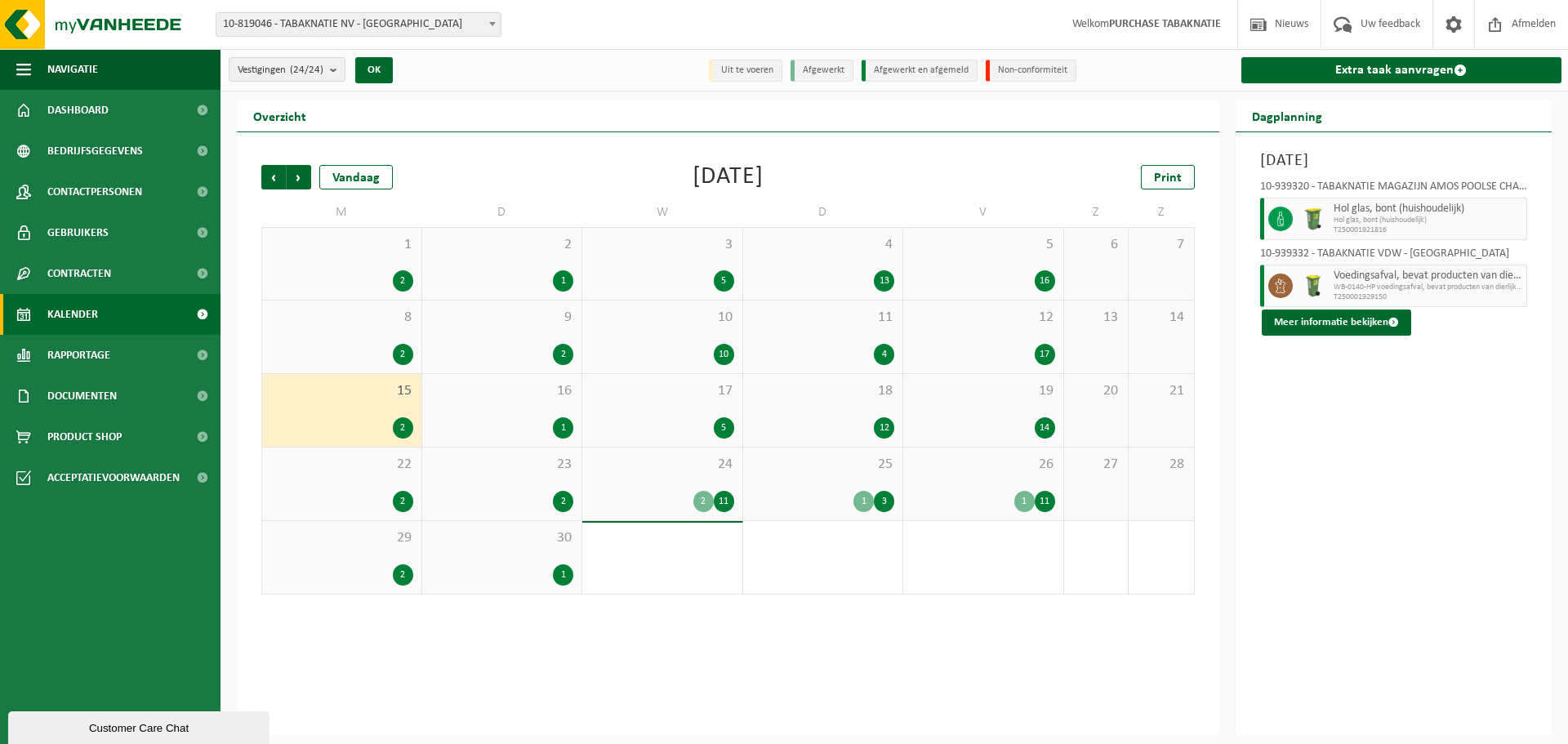
click at [479, 399] on span "16" at bounding box center [502, 391] width 144 height 18
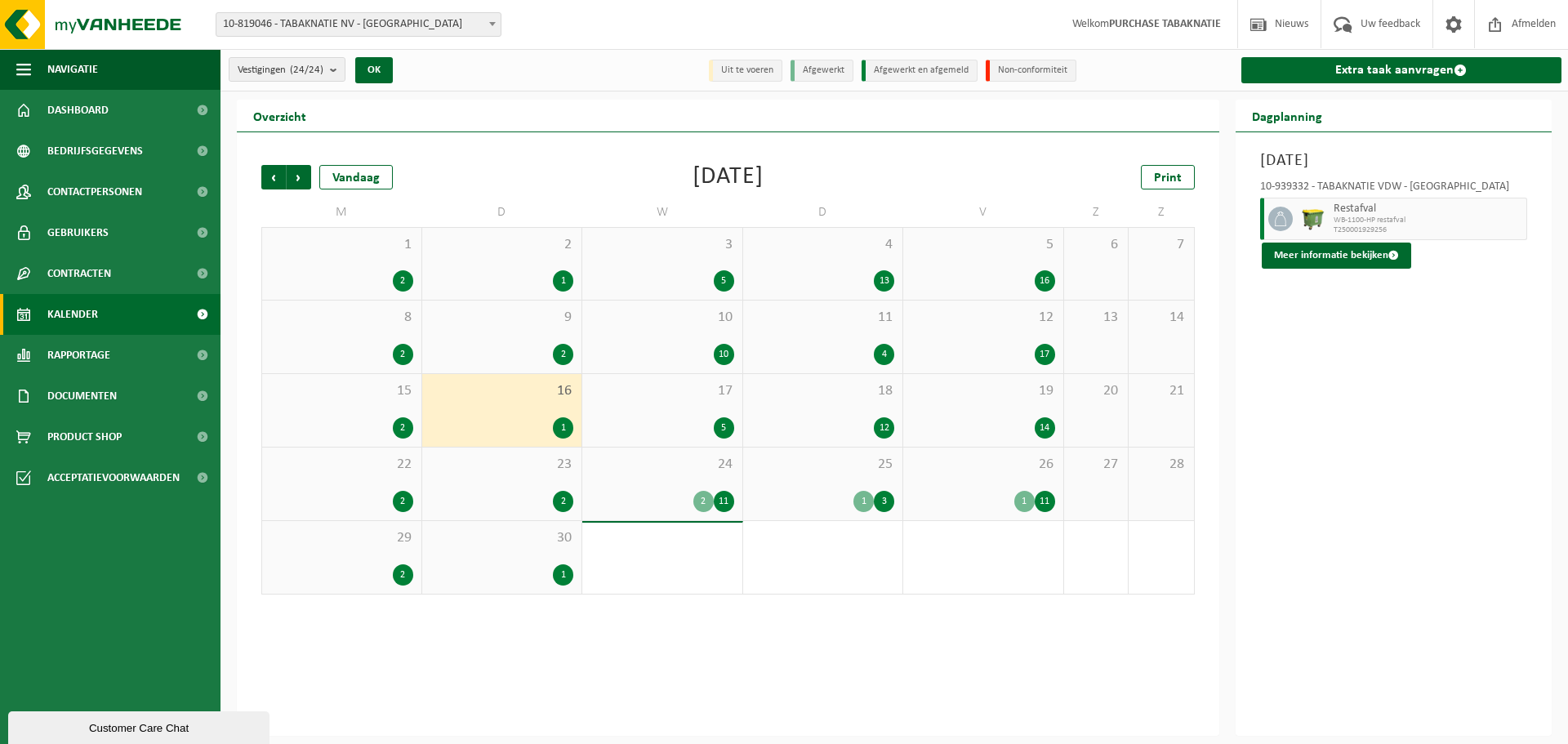
click at [637, 397] on span "17" at bounding box center [663, 391] width 144 height 18
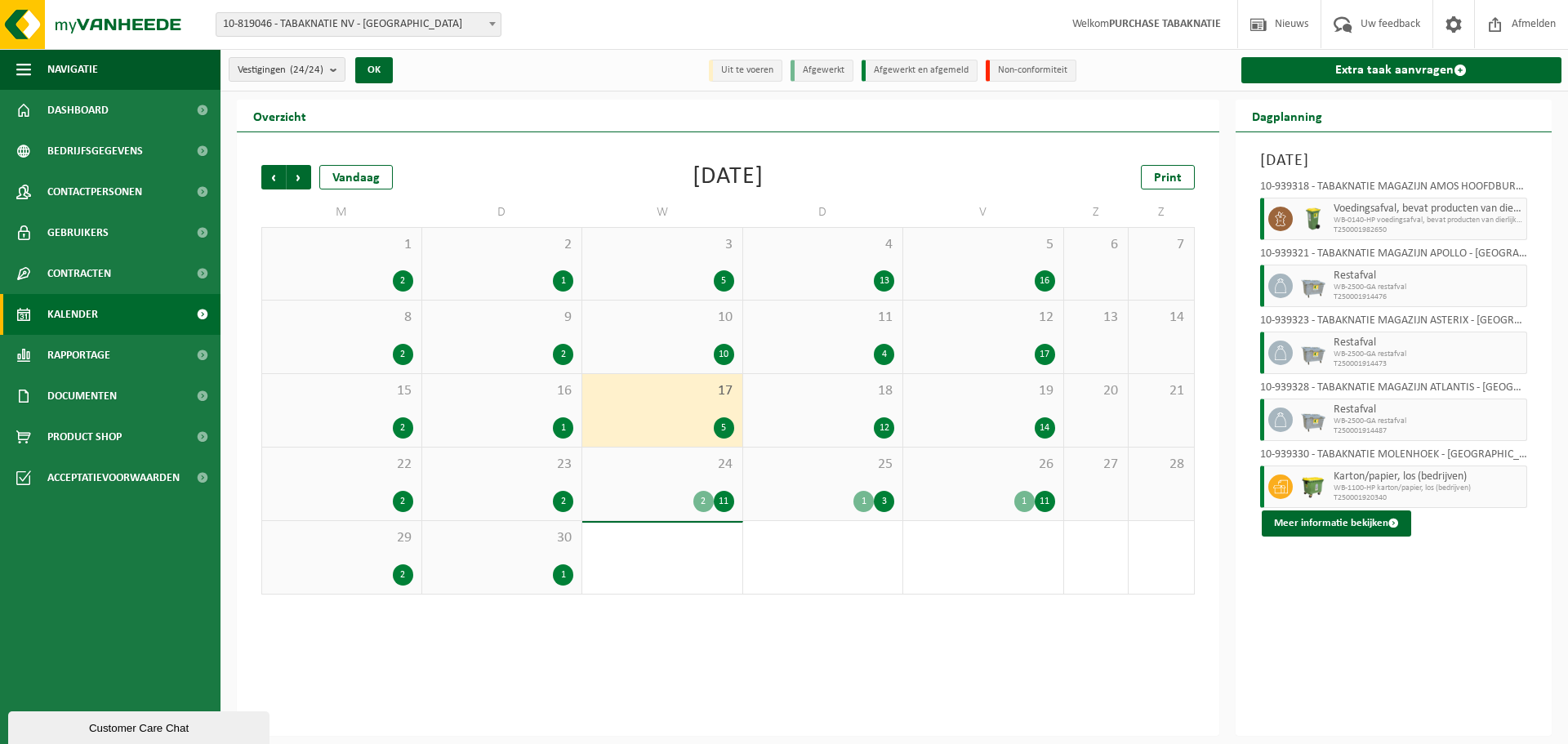
click at [776, 391] on span "18" at bounding box center [824, 391] width 144 height 18
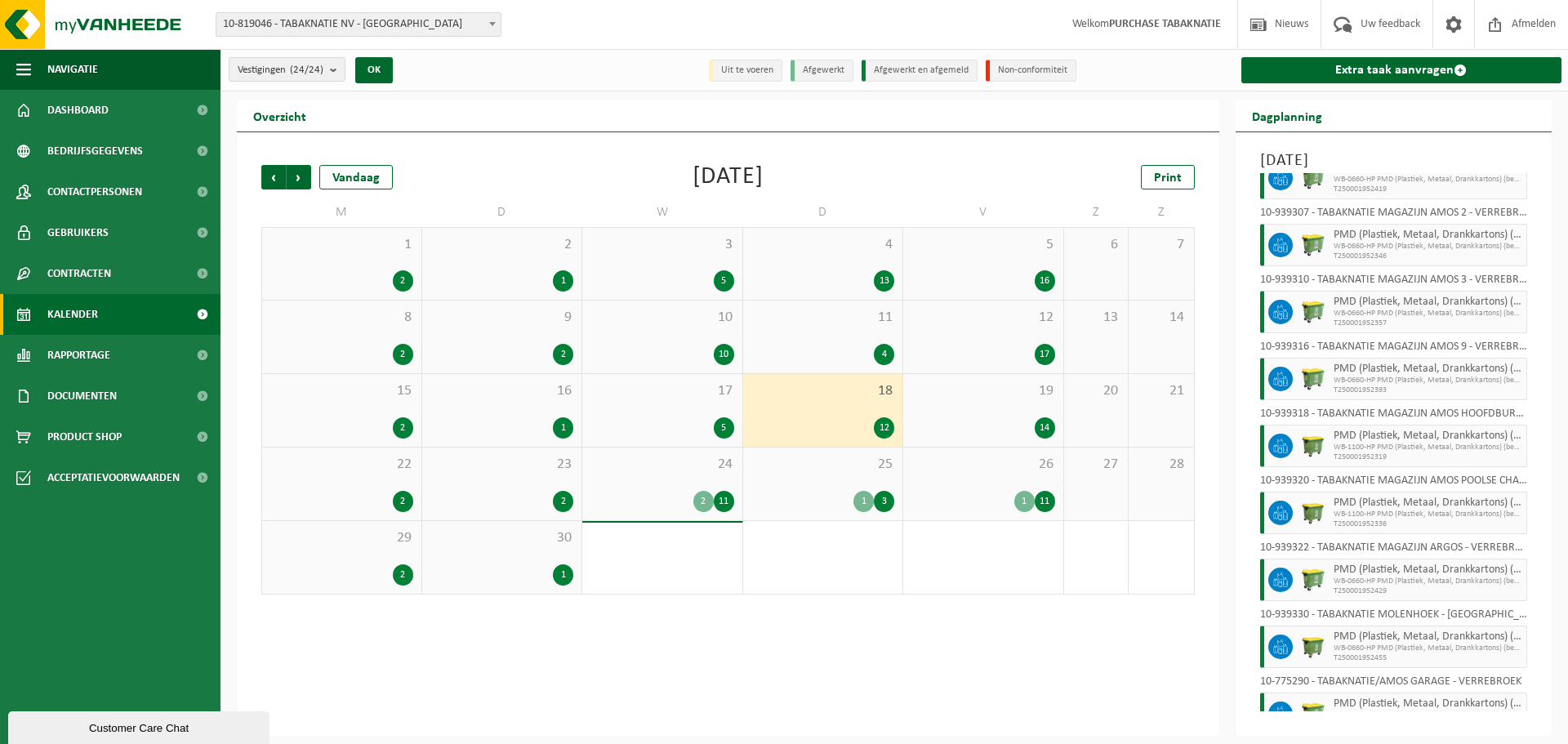
scroll to position [293, 0]
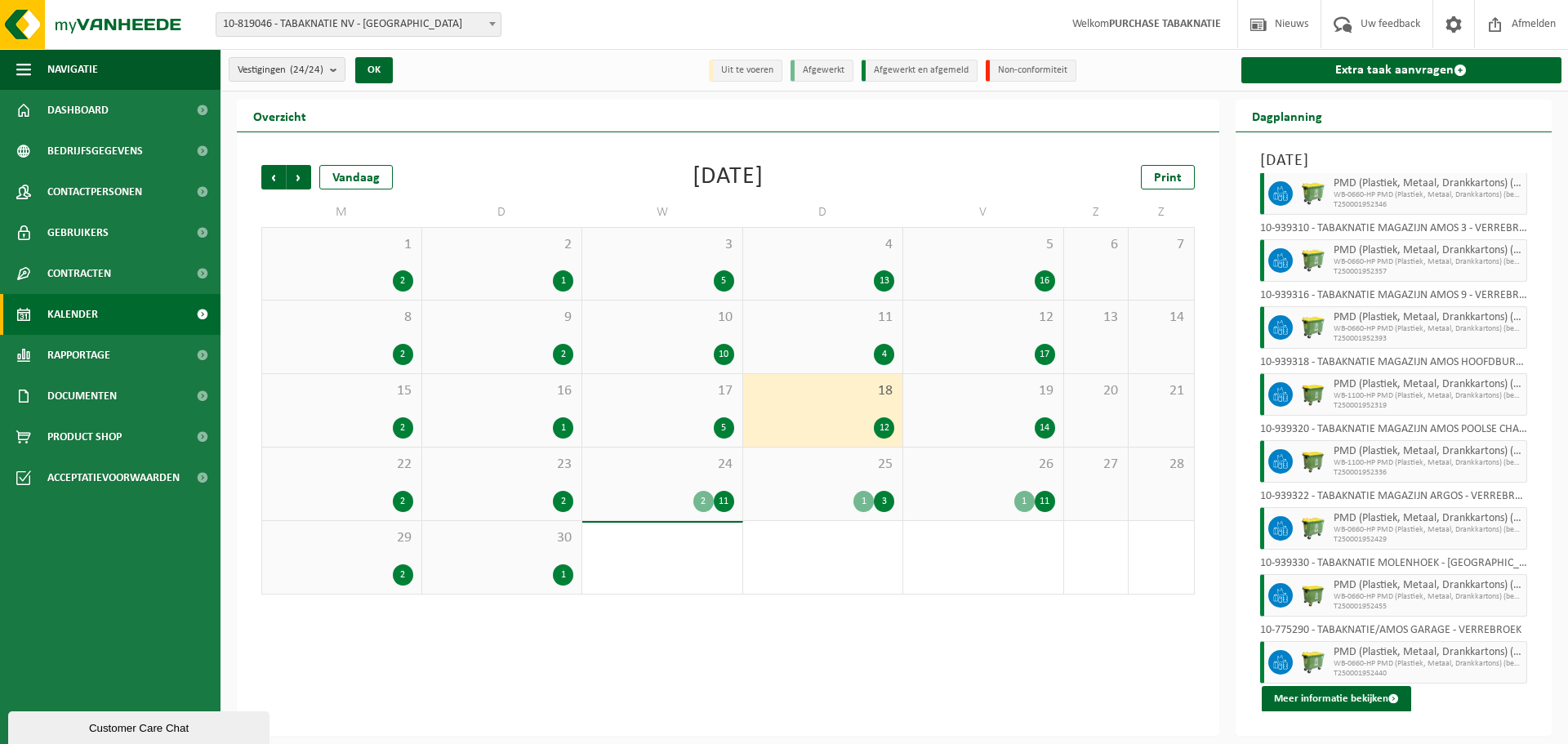
click at [988, 413] on div "19 14" at bounding box center [983, 411] width 160 height 73
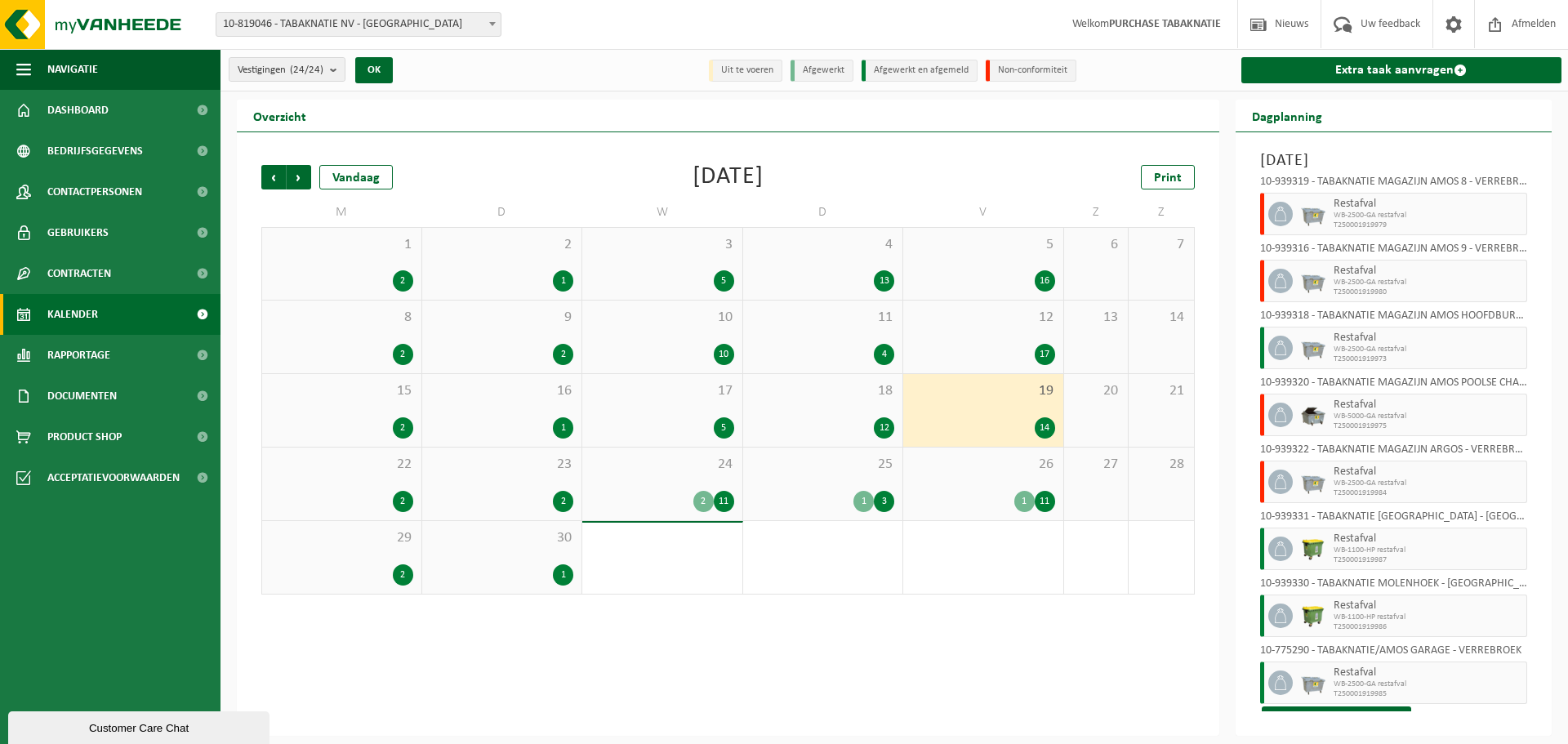
scroll to position [427, 0]
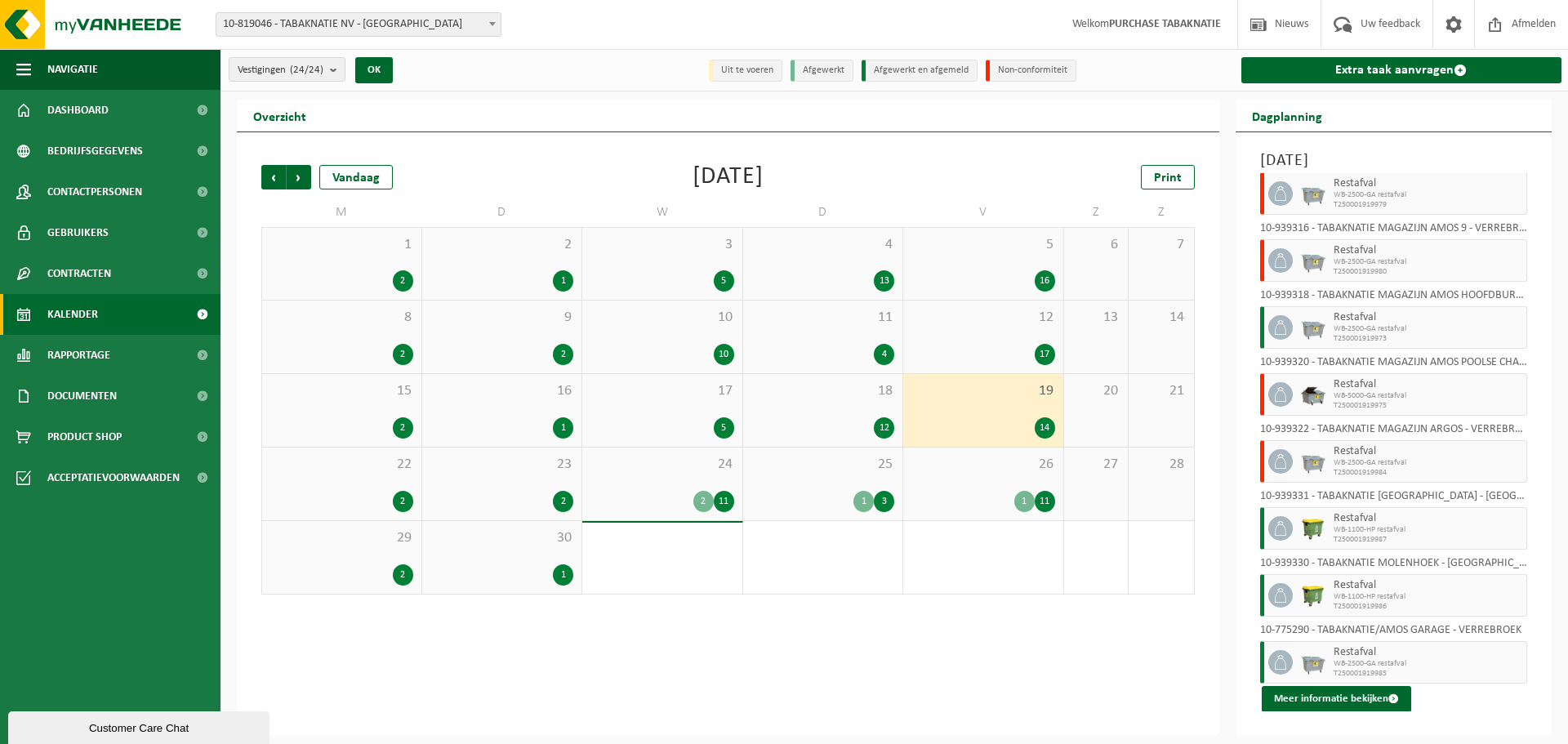
click at [367, 469] on span "22" at bounding box center [341, 464] width 143 height 18
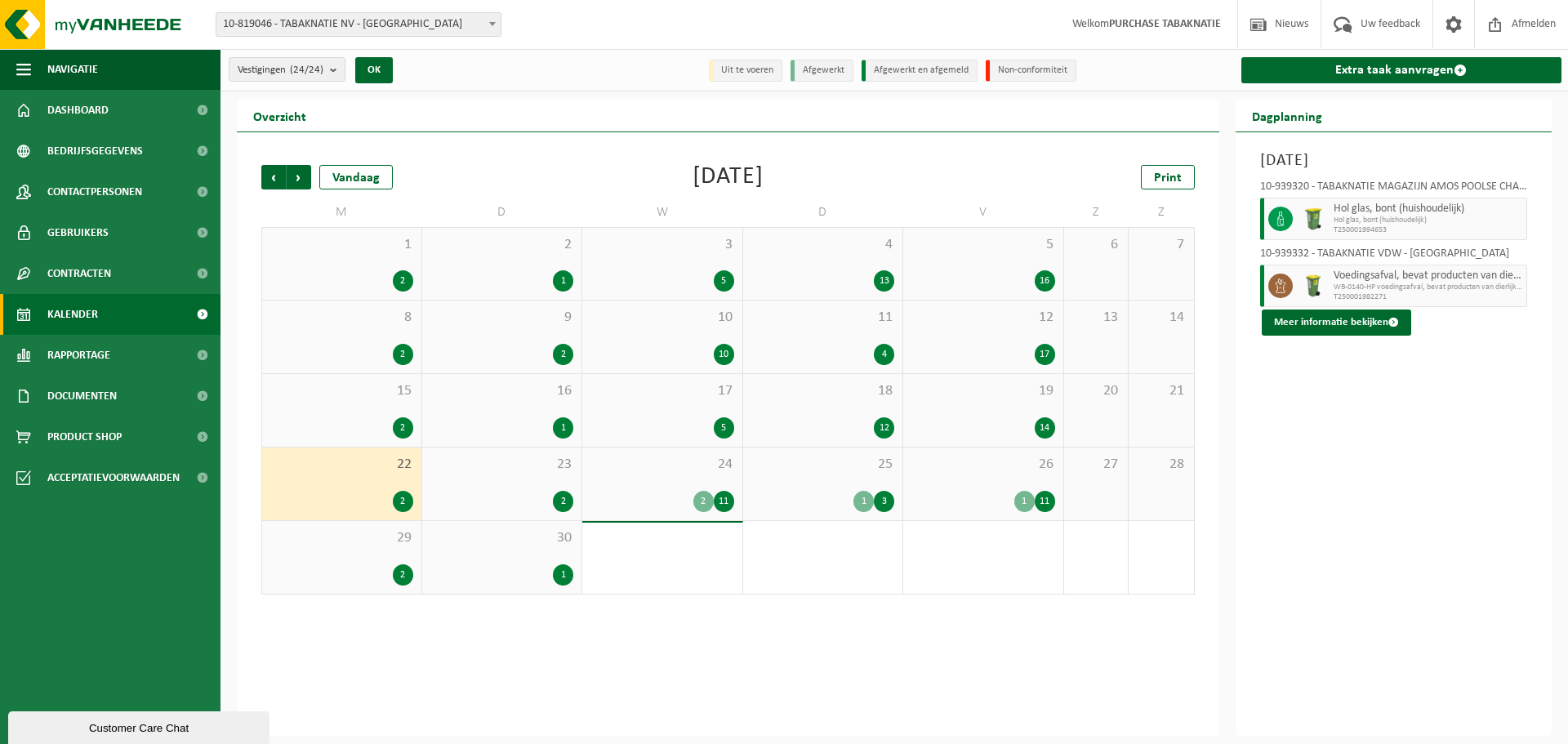
click at [517, 474] on div "23 2" at bounding box center [502, 484] width 160 height 73
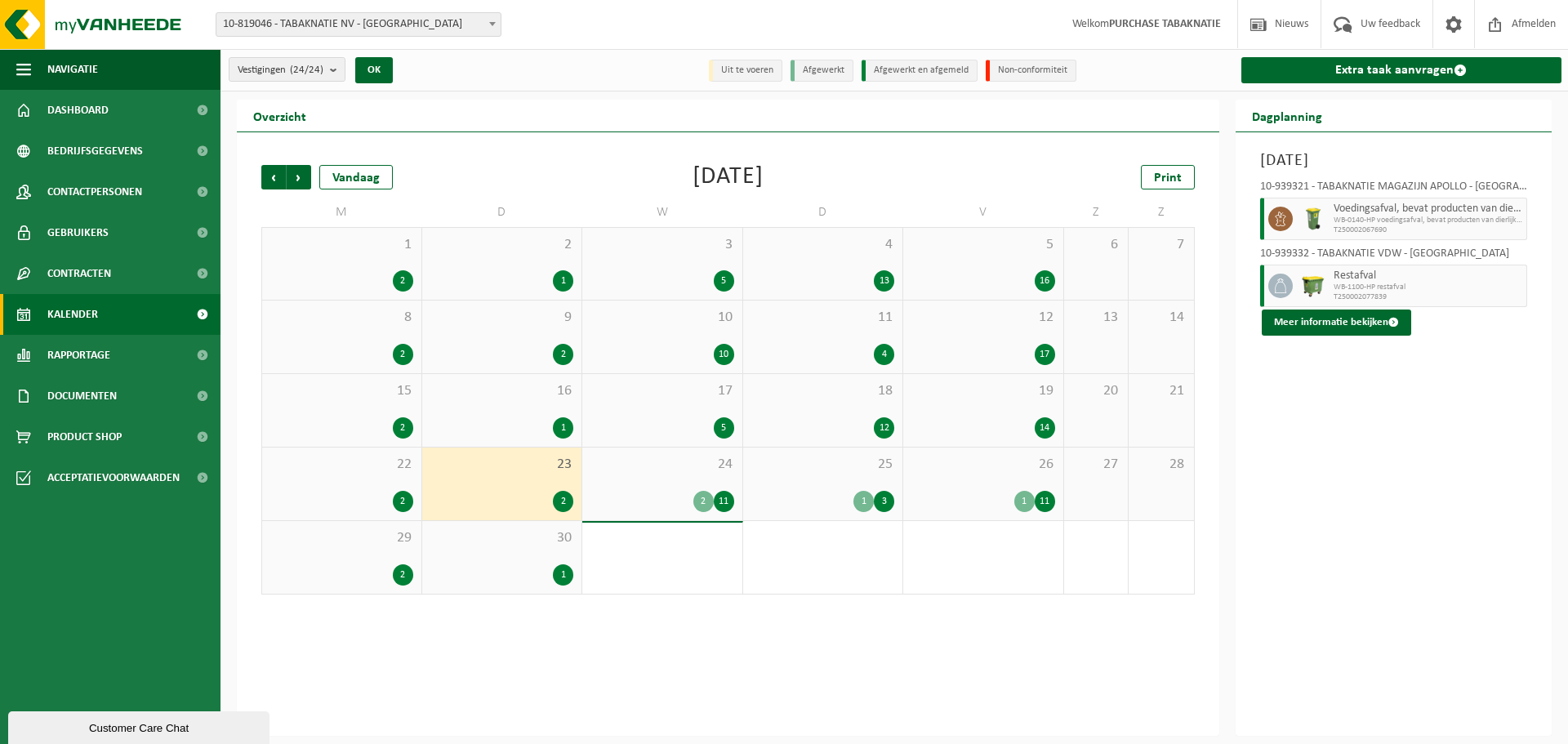
click at [656, 481] on div "24 2 11" at bounding box center [662, 484] width 160 height 73
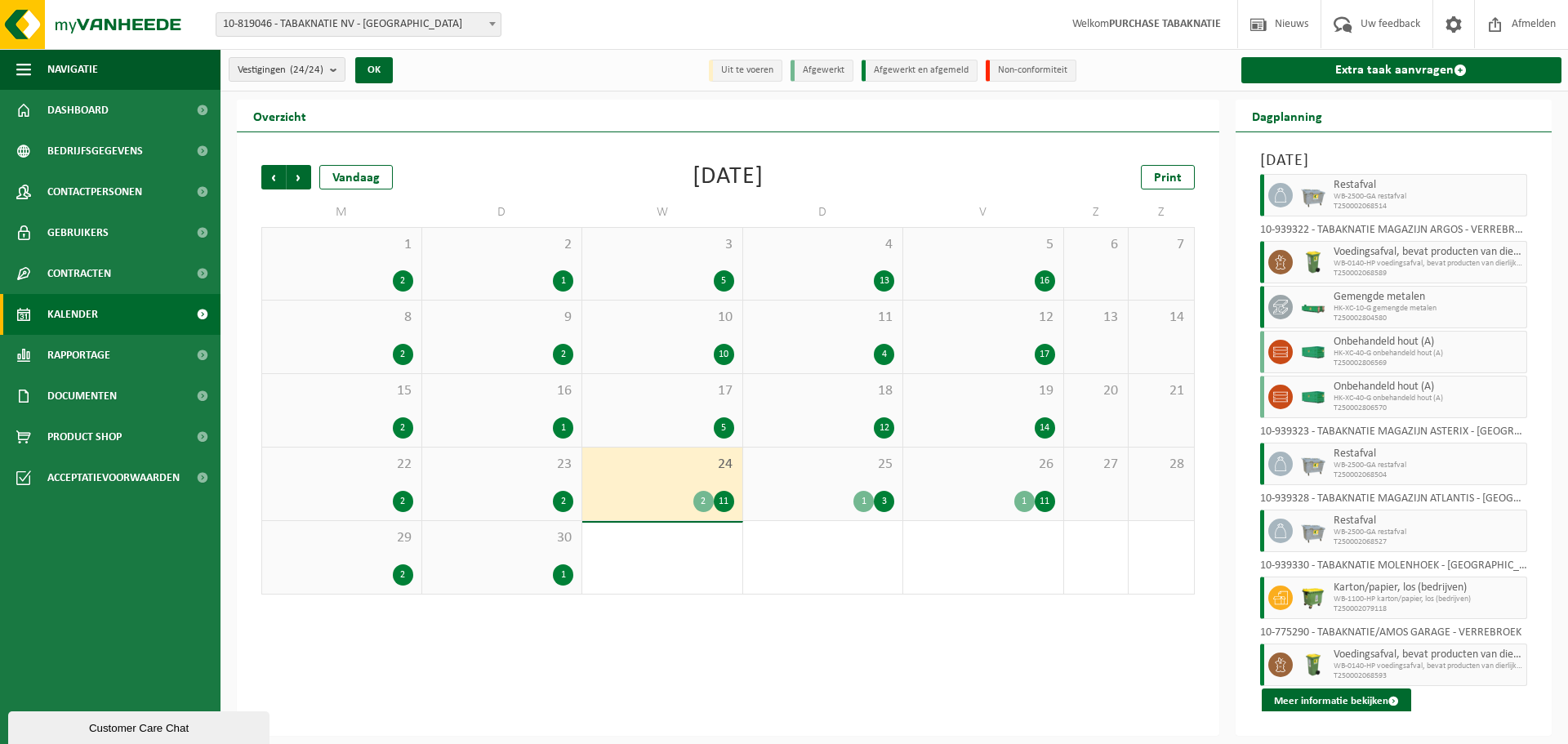
scroll to position [294, 0]
click at [778, 472] on span "25" at bounding box center [824, 464] width 144 height 18
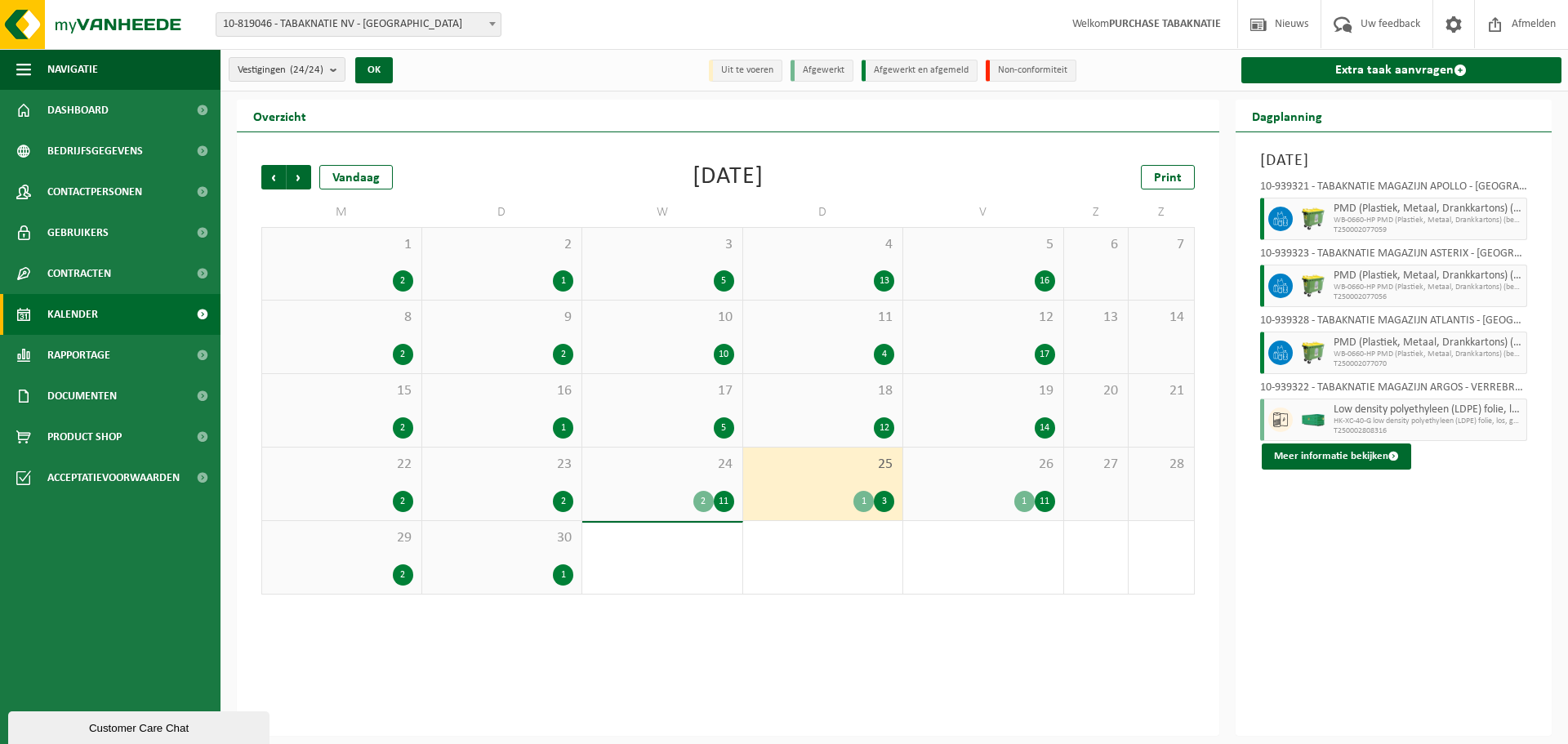
click at [933, 468] on span "26" at bounding box center [984, 464] width 144 height 18
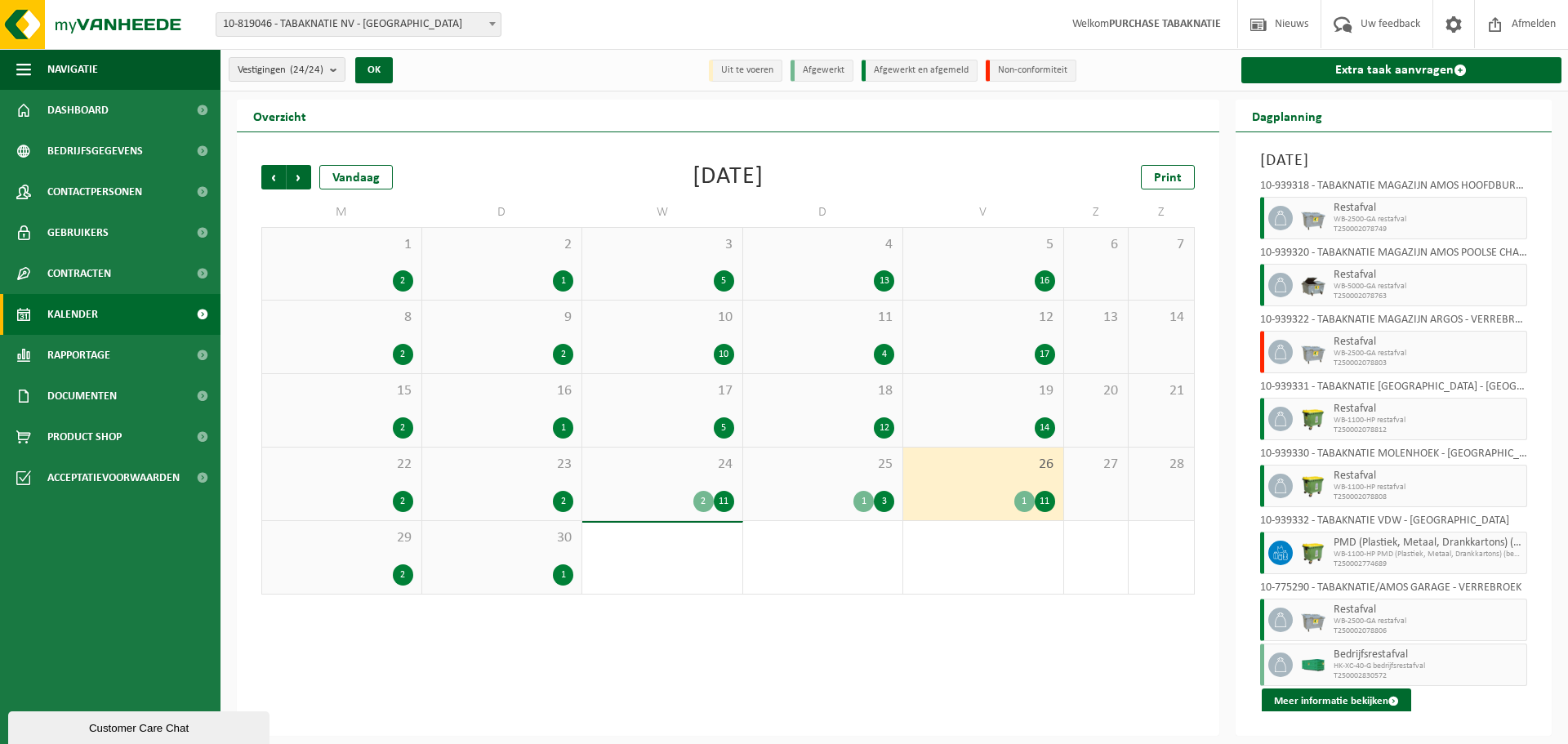
scroll to position [271, 0]
click at [1395, 344] on span "Restafval" at bounding box center [1429, 339] width 190 height 13
